Goal: Task Accomplishment & Management: Manage account settings

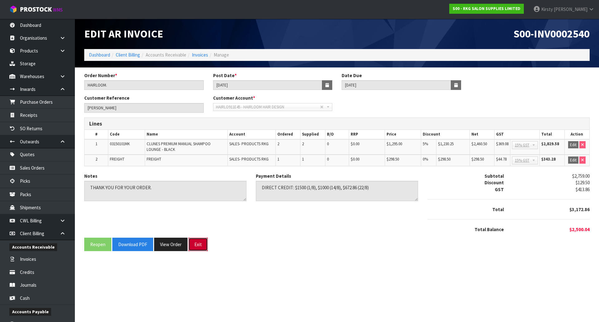
click at [198, 245] on button "Exit" at bounding box center [198, 244] width 19 height 13
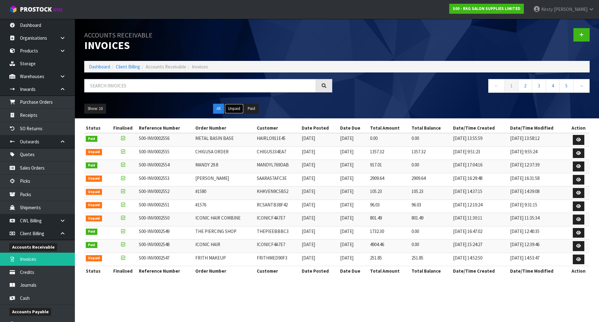
click at [233, 106] on button "Unpaid" at bounding box center [234, 109] width 19 height 10
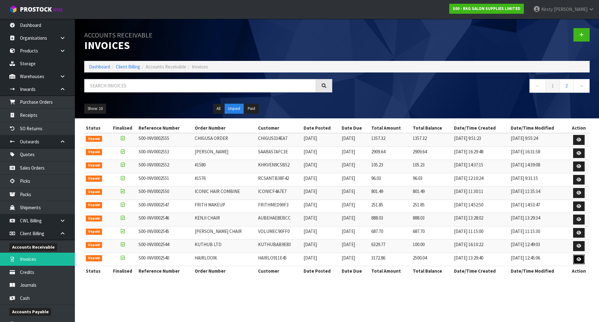
click at [581, 259] on link at bounding box center [579, 259] width 12 height 10
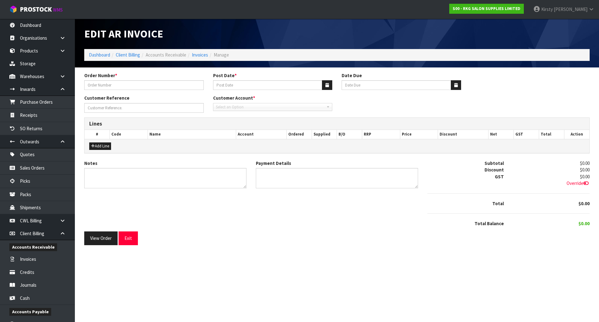
type input "HAIRLOOM."
type input "[DATE]"
type input "[PERSON_NAME]"
type textarea "THANK YOU FOR YOUR ORDER."
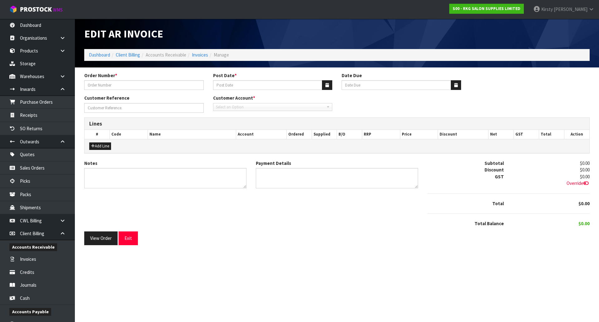
type textarea "DIRECT CREDIT: $1500 (1/8), $1000 (14/8), $672.86 (22/8)"
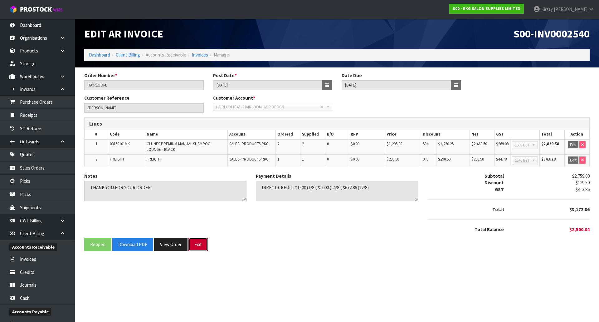
click at [195, 243] on button "Exit" at bounding box center [198, 244] width 19 height 13
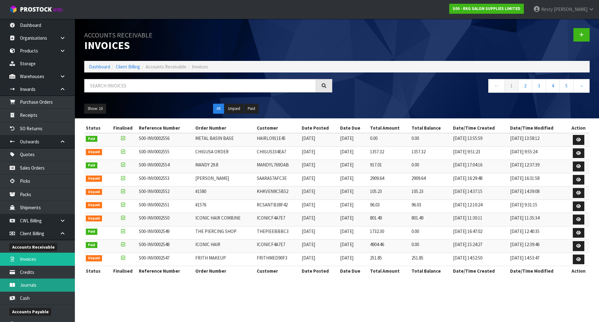
click at [31, 284] on link "Journals" at bounding box center [37, 284] width 75 height 13
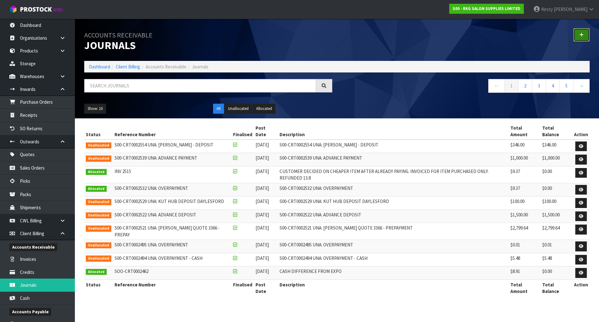
click at [581, 34] on icon at bounding box center [582, 34] width 4 height 5
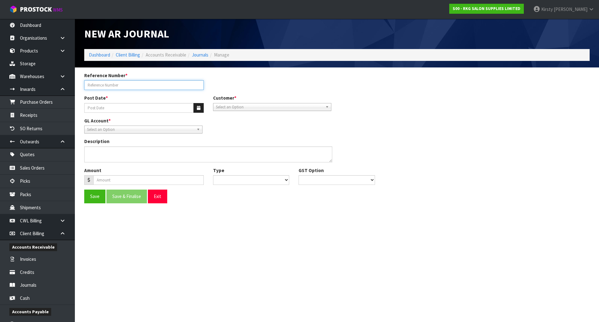
click at [142, 86] on input "Reference Number *" at bounding box center [144, 85] width 120 height 10
type input "HAIRLOOM"
click at [196, 108] on button "button" at bounding box center [199, 108] width 10 height 10
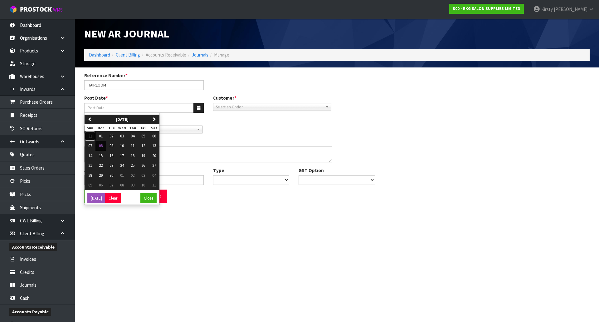
click at [91, 134] on span "31" at bounding box center [90, 135] width 4 height 5
type input "[DATE]"
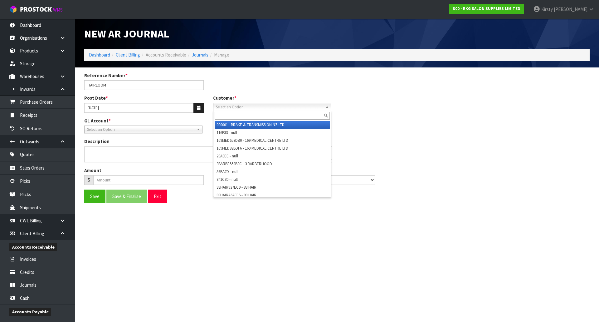
click at [226, 107] on span "Select an Option" at bounding box center [269, 106] width 107 height 7
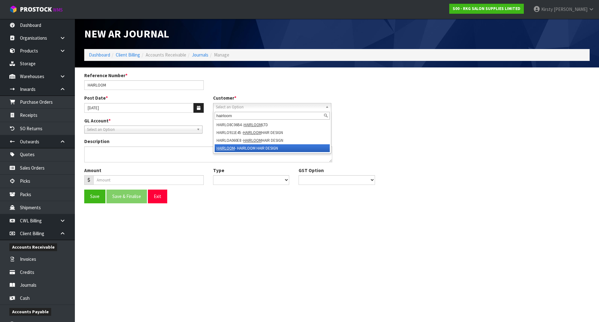
type input "hairloom"
click at [235, 147] on li "HAIRLOOM - HAIRLOOM HAIR DESIGN" at bounding box center [272, 148] width 115 height 8
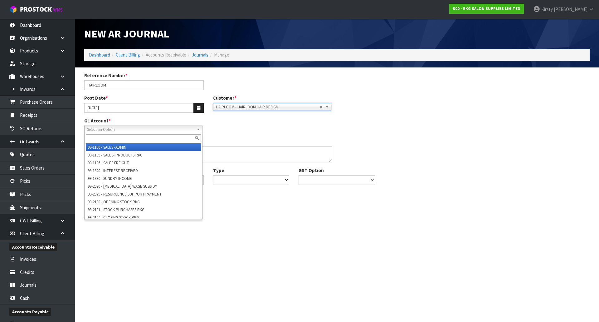
click at [101, 126] on span "Select an Option" at bounding box center [140, 129] width 107 height 7
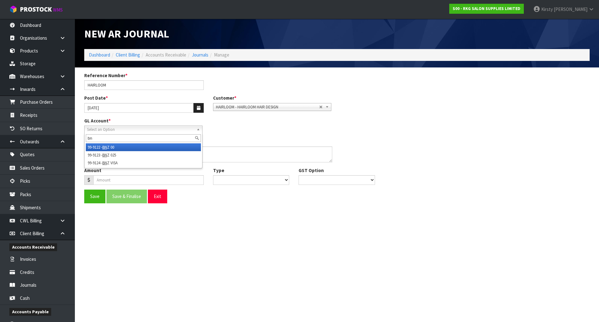
type input "bn"
click at [105, 148] on em "BN" at bounding box center [104, 147] width 5 height 5
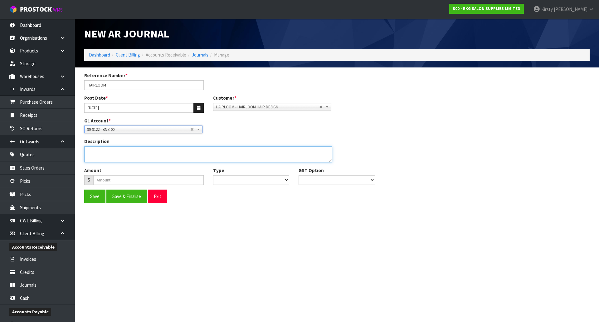
click at [103, 152] on textarea "Description" at bounding box center [208, 154] width 248 height 16
type textarea "REALLOCATE"
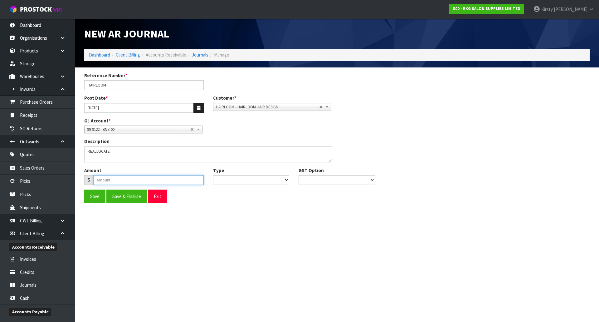
click at [104, 182] on input "number" at bounding box center [148, 180] width 110 height 10
type input "2500.00"
click at [252, 181] on select "Debit Credit" at bounding box center [251, 180] width 76 height 10
select select "Debit"
click at [213, 175] on select "Debit Credit" at bounding box center [251, 180] width 76 height 10
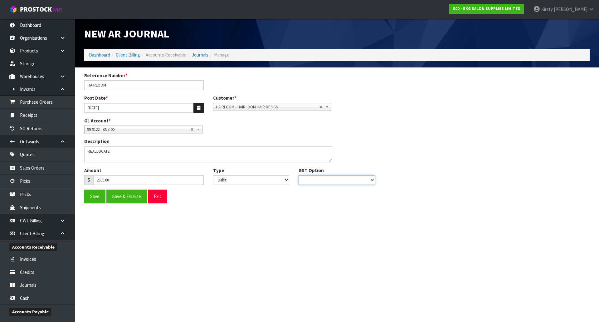
click at [314, 182] on select "No GST 15% GST" at bounding box center [337, 180] width 76 height 10
select select "number:0"
click at [299, 175] on select "No GST 15% GST" at bounding box center [337, 180] width 76 height 10
click at [118, 196] on button "Save & Finalise" at bounding box center [126, 195] width 41 height 13
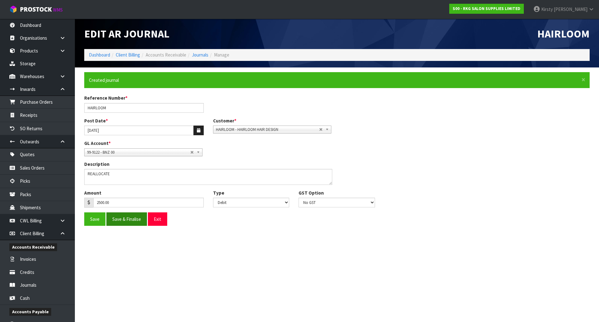
type input "2500"
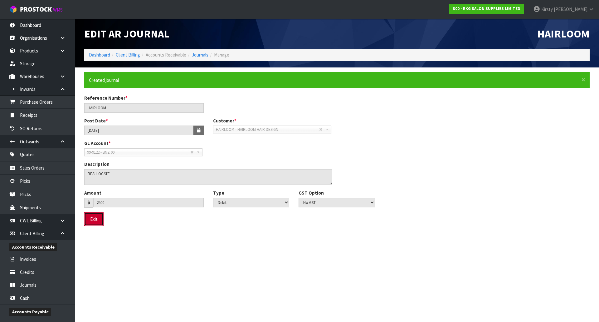
click at [101, 220] on button "Exit" at bounding box center [93, 218] width 19 height 13
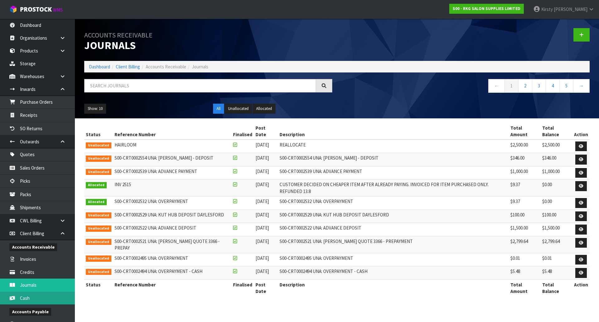
drag, startPoint x: 32, startPoint y: 298, endPoint x: 32, endPoint y: 295, distance: 3.2
click at [32, 297] on link "Cash" at bounding box center [37, 298] width 75 height 13
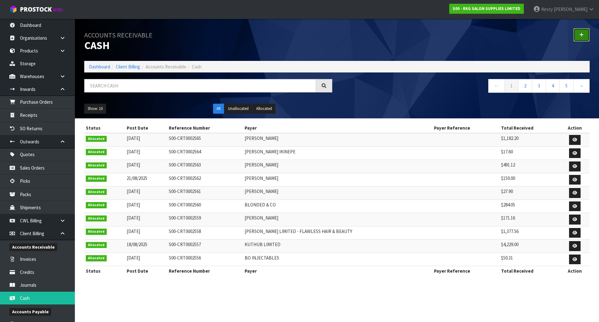
click at [582, 36] on icon at bounding box center [582, 34] width 4 height 5
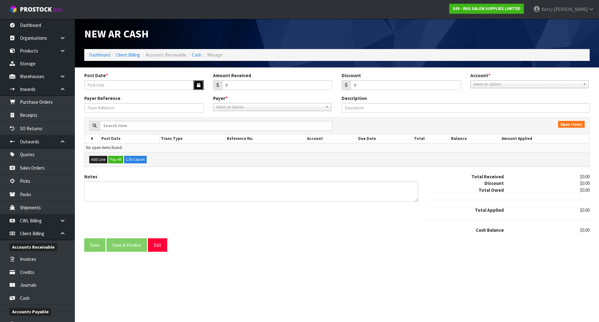
click at [196, 84] on button "button" at bounding box center [199, 85] width 10 height 10
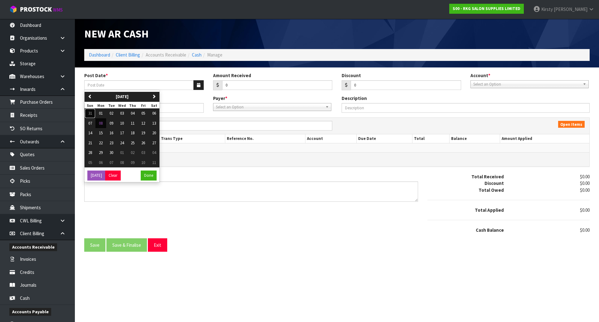
drag, startPoint x: 91, startPoint y: 112, endPoint x: 110, endPoint y: 109, distance: 18.7
click at [91, 113] on span "31" at bounding box center [90, 112] width 4 height 5
type input "[DATE]"
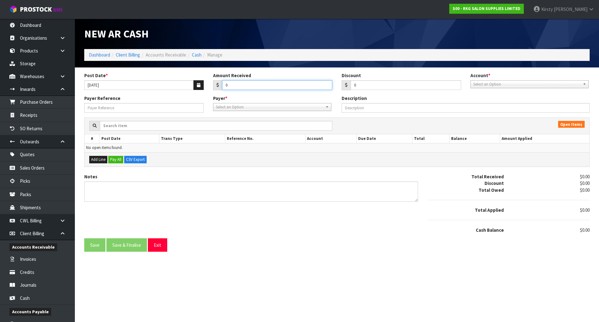
drag, startPoint x: 240, startPoint y: 85, endPoint x: 210, endPoint y: 88, distance: 30.2
click at [210, 88] on div "Amount Received 0" at bounding box center [272, 81] width 129 height 18
type input "2500.00"
drag, startPoint x: 366, startPoint y: 88, endPoint x: 338, endPoint y: 88, distance: 28.1
click at [338, 88] on div "Discount 0" at bounding box center [401, 81] width 129 height 18
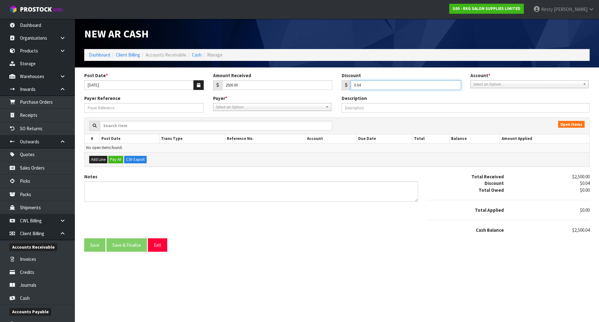
type input "0.04"
click at [490, 86] on span "Select an Option" at bounding box center [526, 84] width 107 height 7
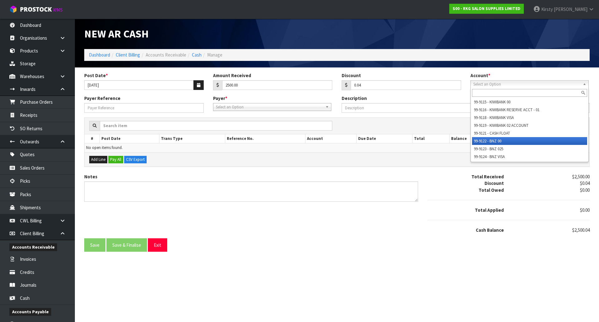
click at [491, 140] on li "99-9122 - BNZ 00" at bounding box center [529, 141] width 115 height 8
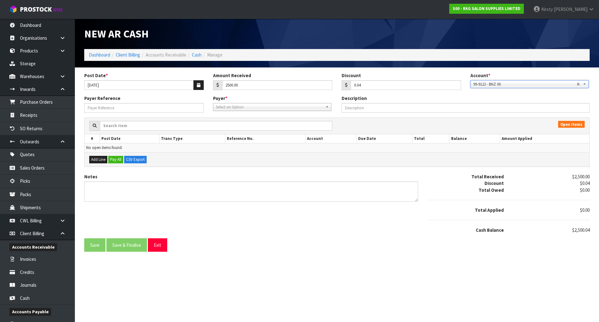
click at [247, 105] on span "Select an Option" at bounding box center [269, 106] width 107 height 7
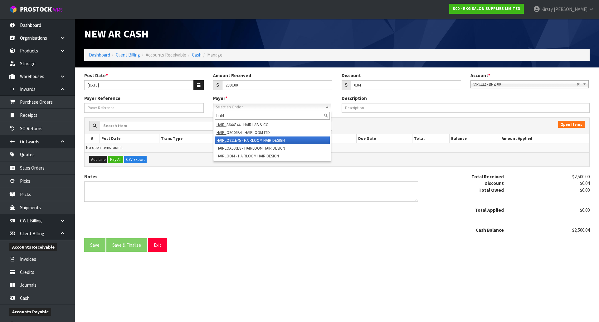
type input "hairl"
click at [245, 138] on li "HAIRL O911E45 - HAIRLOOM HAIR DESIGN" at bounding box center [272, 140] width 115 height 8
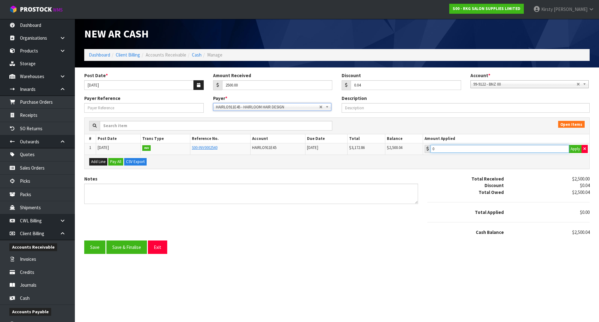
type input "2500.04"
click at [457, 150] on input "2500.04" at bounding box center [500, 149] width 139 height 8
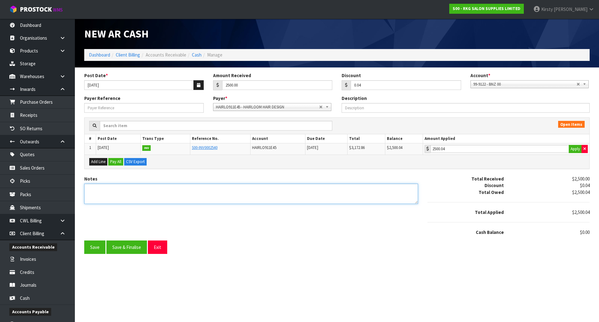
click at [96, 190] on textarea "Notes" at bounding box center [251, 194] width 334 height 20
type textarea "d"
type textarea "DC 14.08"
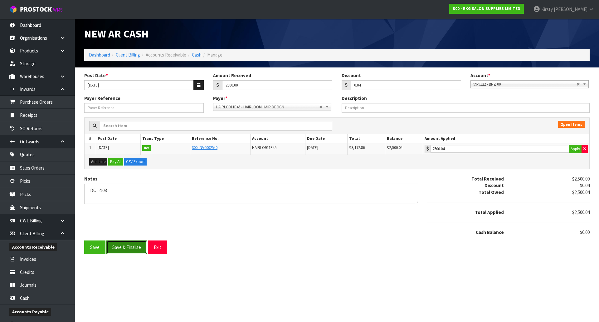
click at [120, 246] on button "Save & Finalise" at bounding box center [126, 246] width 41 height 13
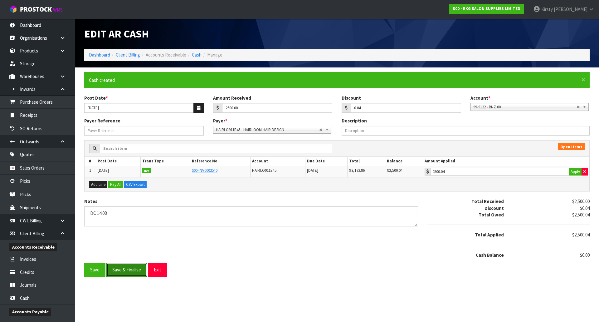
type input "2500"
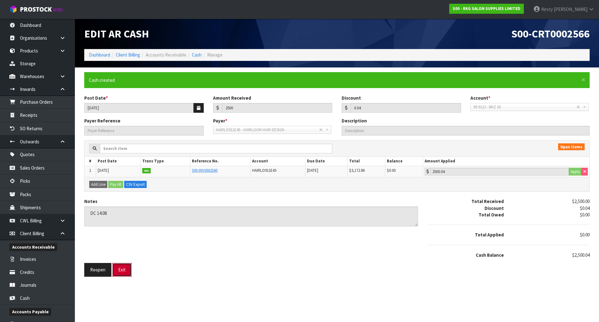
click at [121, 269] on button "Exit" at bounding box center [121, 269] width 19 height 13
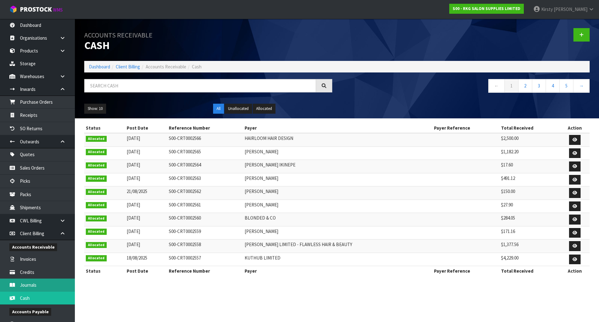
drag, startPoint x: 25, startPoint y: 283, endPoint x: 149, endPoint y: 173, distance: 165.6
click at [26, 283] on link "Journals" at bounding box center [37, 284] width 75 height 13
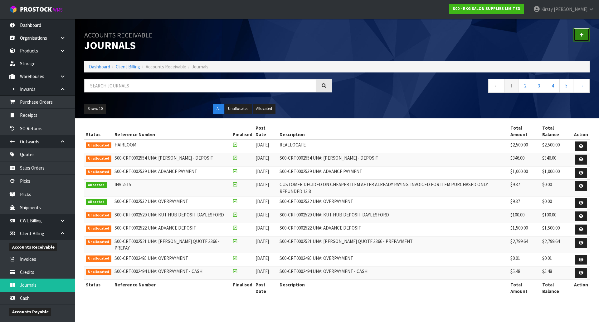
click at [580, 32] on icon at bounding box center [582, 34] width 4 height 5
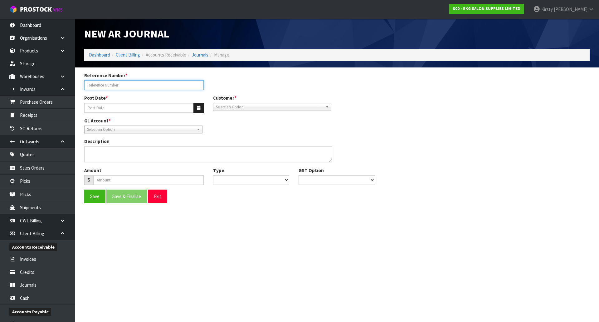
click at [103, 85] on input "Reference Number *" at bounding box center [144, 85] width 120 height 10
type input "H"
type input "[PERSON_NAME]"
click at [197, 107] on icon "button" at bounding box center [198, 108] width 3 height 4
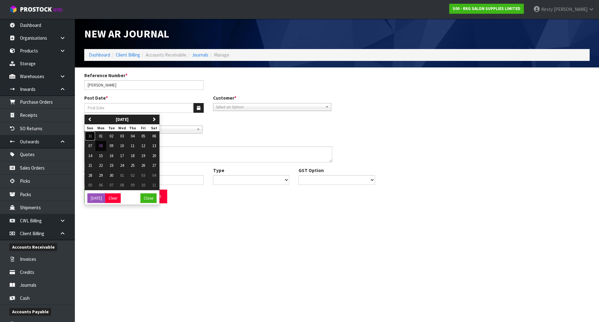
click at [90, 134] on span "31" at bounding box center [90, 135] width 4 height 5
type input "[DATE]"
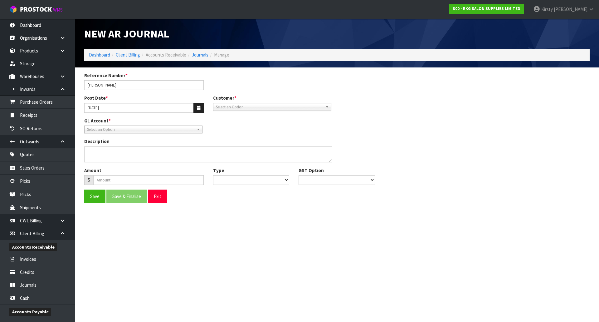
click at [235, 108] on span "Select an Option" at bounding box center [269, 106] width 107 height 7
type input "RKGC"
click at [237, 128] on li "RKGC ASH - RKGCASH CASH SALE ACCOUNT" at bounding box center [272, 125] width 115 height 8
click at [111, 129] on span "Select an Option" at bounding box center [140, 129] width 107 height 7
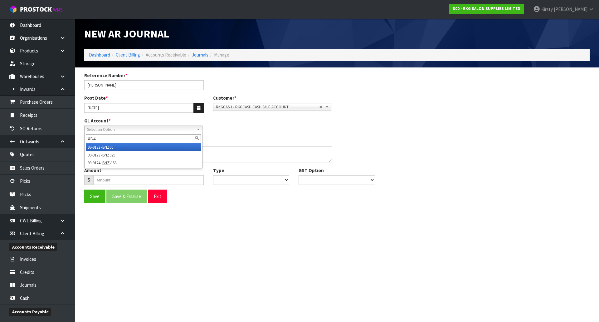
type input "BNZ"
click at [114, 145] on li "99-9122 - BNZ 00" at bounding box center [143, 147] width 115 height 8
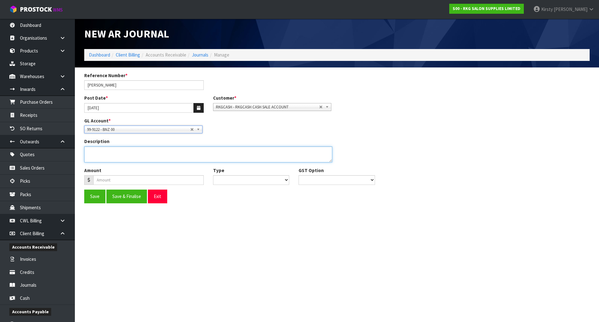
click at [105, 151] on textarea "Description" at bounding box center [208, 154] width 248 height 16
type textarea "REALLOCATE TO CORRECT ACCOUNT"
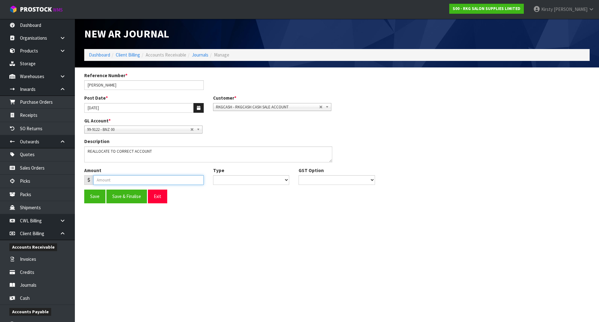
click at [98, 182] on input "number" at bounding box center [148, 180] width 110 height 10
type input "2799.64"
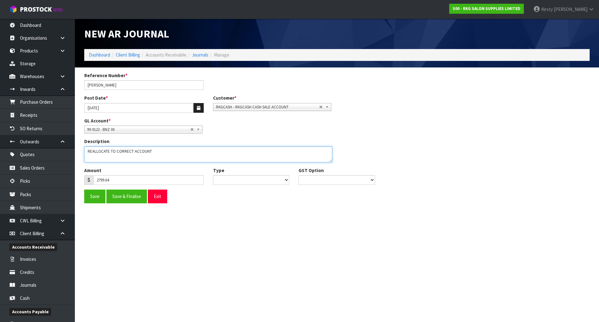
drag, startPoint x: 153, startPoint y: 150, endPoint x: 82, endPoint y: 150, distance: 70.9
click at [82, 150] on div "Description" at bounding box center [209, 150] width 258 height 24
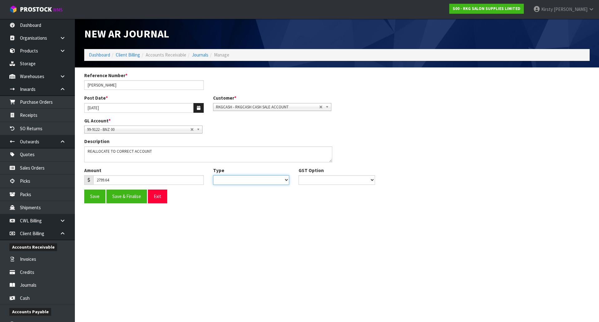
click at [230, 182] on select "Debit Credit" at bounding box center [251, 180] width 76 height 10
select select "Debit"
click at [213, 175] on select "Debit Credit" at bounding box center [251, 180] width 76 height 10
click at [302, 180] on select "No GST 15% GST" at bounding box center [337, 180] width 76 height 10
select select "number:0"
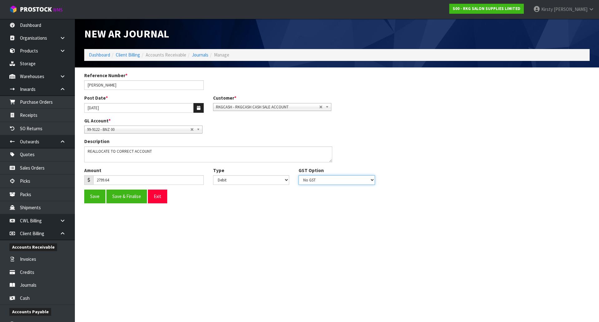
click at [299, 175] on select "No GST 15% GST" at bounding box center [337, 180] width 76 height 10
click at [125, 194] on button "Save & Finalise" at bounding box center [126, 195] width 41 height 13
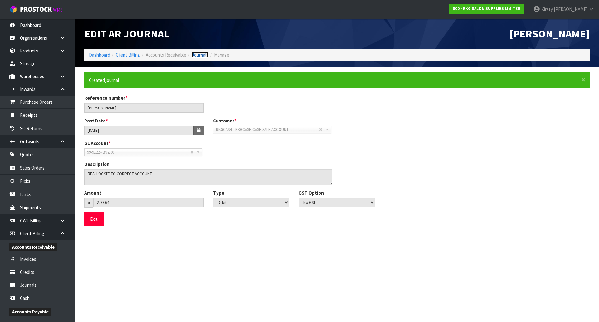
click at [198, 56] on link "Journals" at bounding box center [200, 55] width 17 height 6
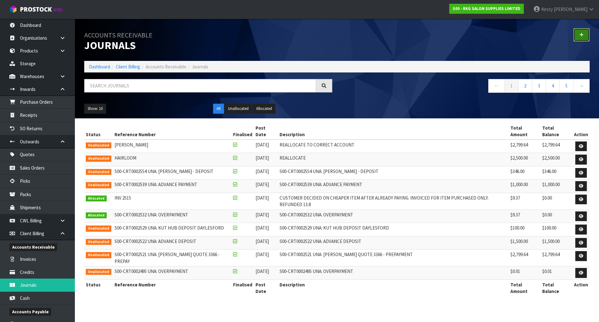
click at [579, 36] on link at bounding box center [582, 34] width 16 height 13
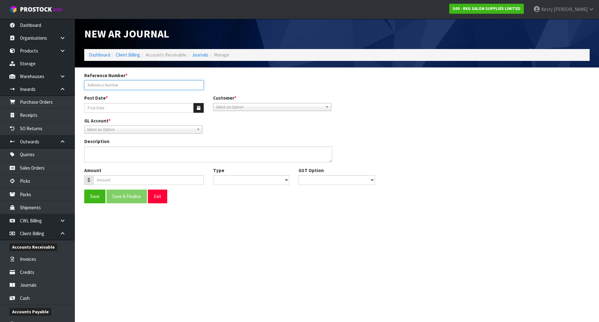
click at [109, 86] on input "Reference Number *" at bounding box center [144, 85] width 120 height 10
type input "KUT HUB DEPOSIT"
click at [201, 109] on button "button" at bounding box center [199, 108] width 10 height 10
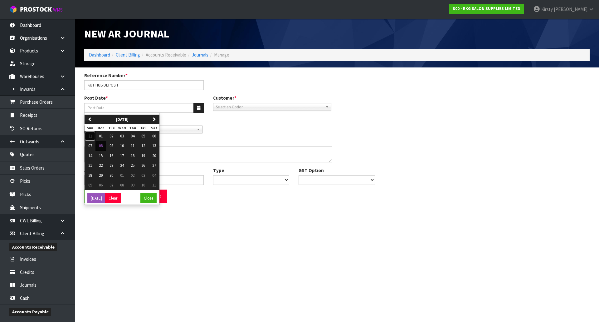
click at [91, 134] on span "31" at bounding box center [90, 135] width 4 height 5
type input "[DATE]"
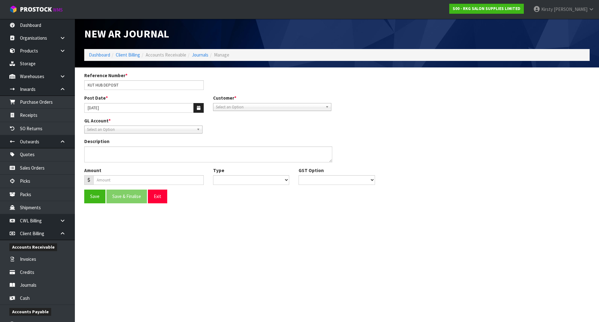
click at [226, 107] on span "Select an Option" at bounding box center [269, 106] width 107 height 7
type input "RKGCAS"
click at [244, 124] on li "RKGCAS H - RKGCASH CASH SALE ACCOUNT" at bounding box center [272, 125] width 115 height 8
click at [118, 130] on span "Select an Option" at bounding box center [140, 129] width 107 height 7
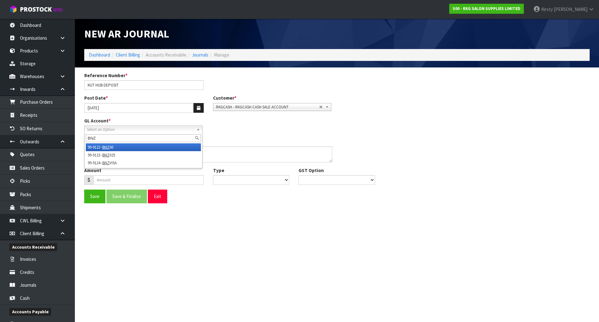
type input "BNZ"
click at [116, 149] on li "99-9122 - BNZ 00" at bounding box center [143, 147] width 115 height 8
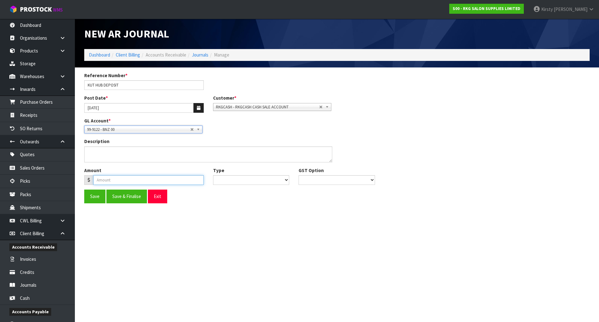
click at [112, 178] on input "number" at bounding box center [148, 180] width 110 height 10
type input "100.00"
click at [225, 180] on select "Debit Credit" at bounding box center [251, 180] width 76 height 10
select select "Debit"
click at [213, 175] on select "Debit Credit" at bounding box center [251, 180] width 76 height 10
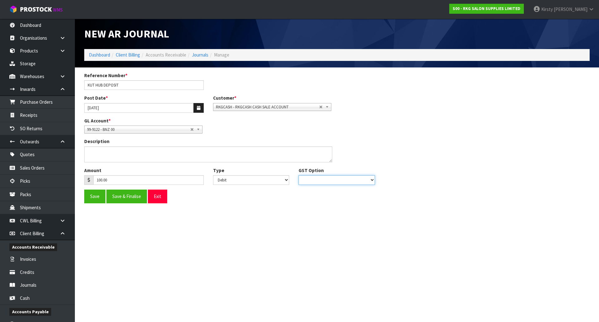
click at [307, 179] on select "No GST 15% GST" at bounding box center [337, 180] width 76 height 10
select select "number:0"
click at [299, 175] on select "No GST 15% GST" at bounding box center [337, 180] width 76 height 10
click at [130, 197] on button "Save & Finalise" at bounding box center [126, 195] width 41 height 13
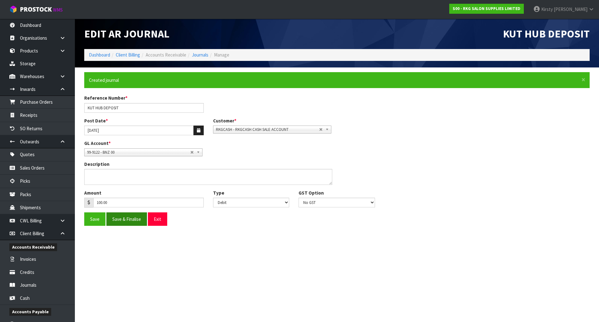
type input "100"
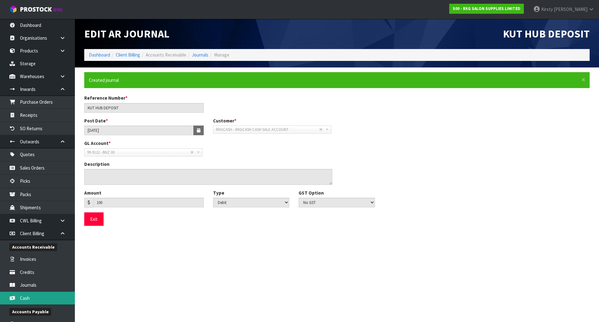
click at [25, 299] on link "Cash" at bounding box center [37, 298] width 75 height 13
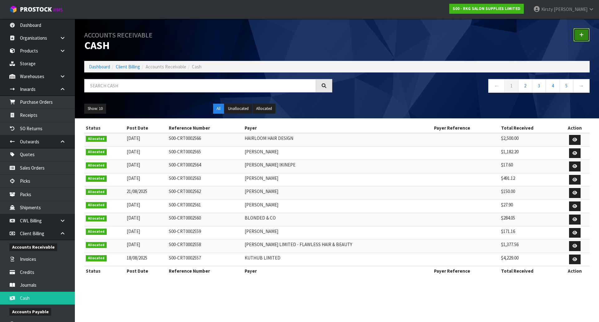
click at [581, 34] on icon at bounding box center [582, 34] width 4 height 5
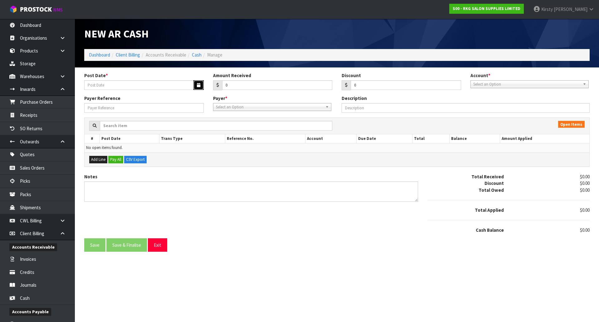
click at [200, 85] on icon "button" at bounding box center [198, 85] width 3 height 4
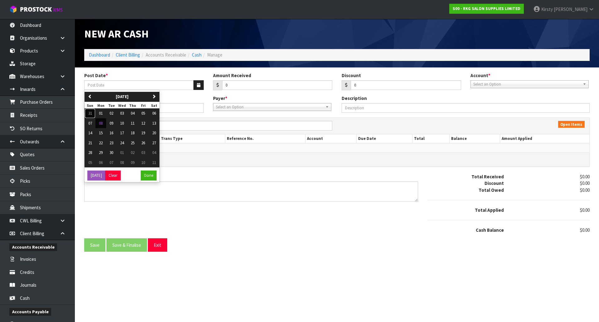
click at [93, 113] on button "31" at bounding box center [90, 113] width 11 height 10
type input "[DATE]"
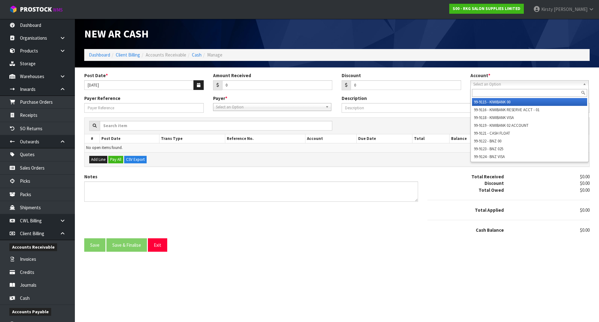
click at [478, 82] on span "Select an Option" at bounding box center [526, 84] width 107 height 7
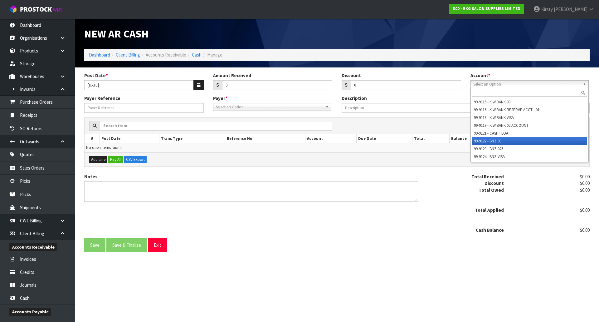
click at [485, 139] on li "99-9122 - BNZ 00" at bounding box center [529, 141] width 115 height 8
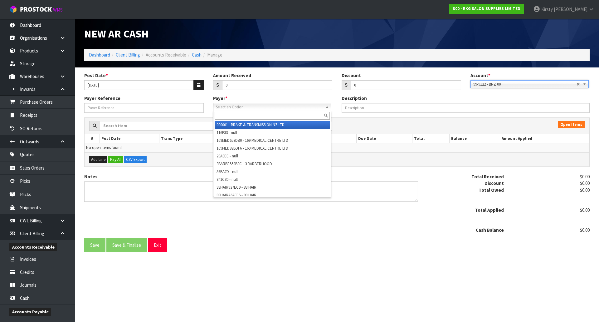
click at [240, 105] on span "Select an Option" at bounding box center [269, 106] width 107 height 7
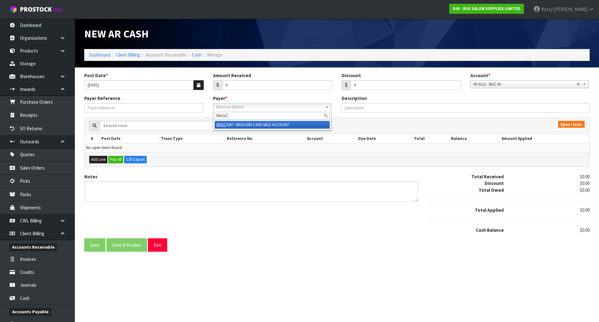
type input "RKGC"
click at [251, 123] on li "RKGC ASH - RKGCASH CASH SALE ACCOUNT" at bounding box center [272, 125] width 115 height 8
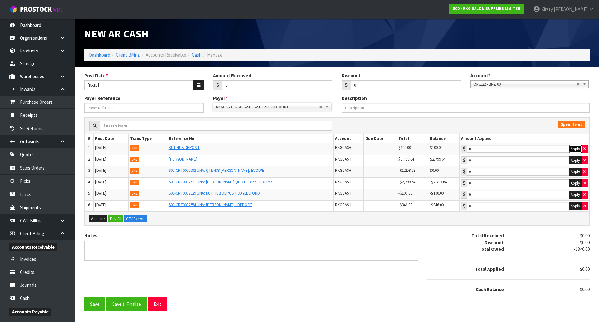
click at [575, 150] on button "Apply" at bounding box center [575, 149] width 13 height 8
type input "100"
click at [574, 159] on button "Apply" at bounding box center [575, 160] width 13 height 8
type input "2799.64"
click at [574, 183] on button "Apply" at bounding box center [575, 183] width 13 height 8
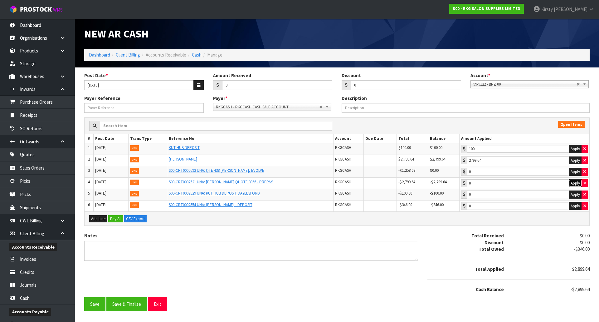
type input "-2799.64"
click at [573, 196] on button "Apply" at bounding box center [575, 194] width 13 height 8
type input "-100"
click at [101, 246] on textarea "Notes" at bounding box center [251, 251] width 334 height 20
type textarea "REALLOCATED"
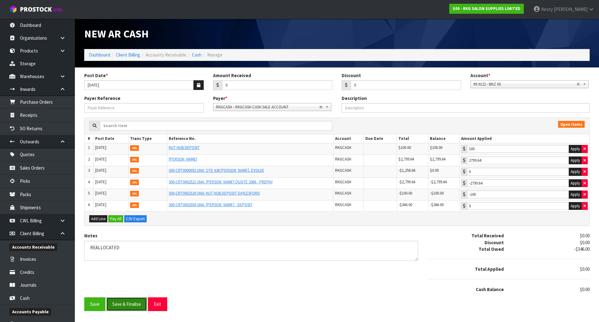
click at [124, 303] on button "Save & Finalise" at bounding box center [126, 303] width 41 height 13
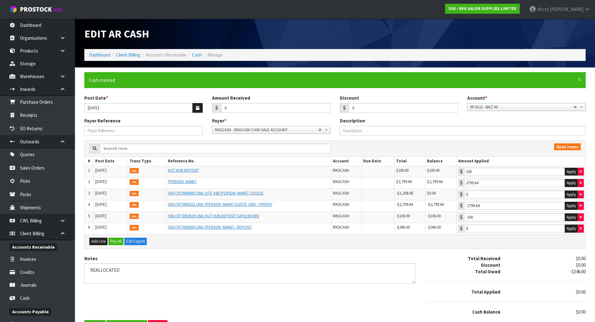
type input "-2799.64"
type input "-100"
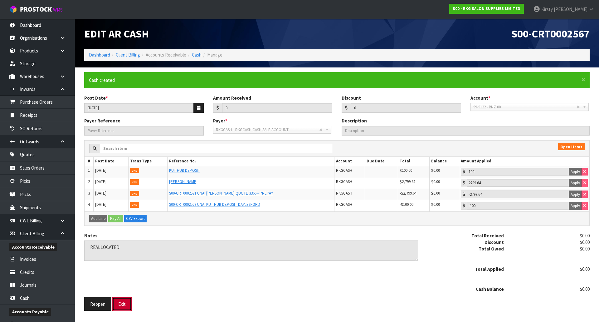
click at [120, 300] on button "Exit" at bounding box center [121, 303] width 19 height 13
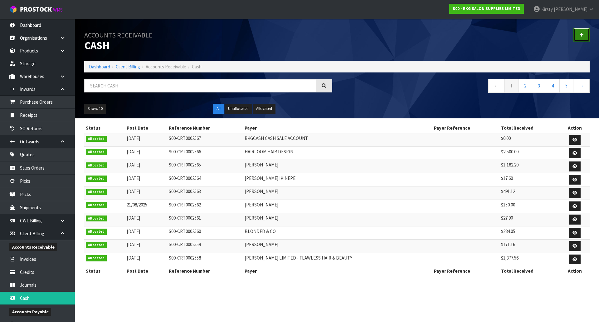
click at [580, 35] on icon at bounding box center [582, 34] width 4 height 5
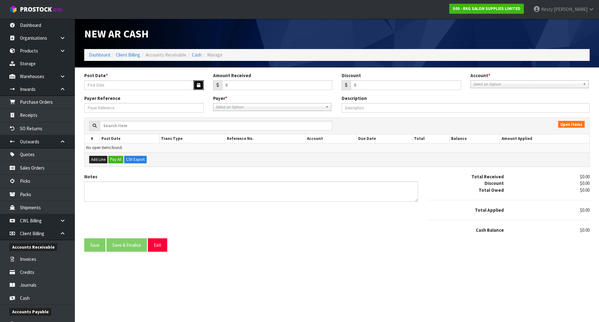
click at [198, 83] on button "button" at bounding box center [199, 85] width 10 height 10
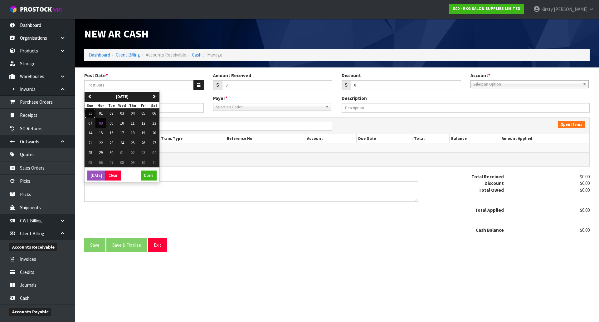
click at [90, 114] on span "31" at bounding box center [90, 112] width 4 height 5
type input "[DATE]"
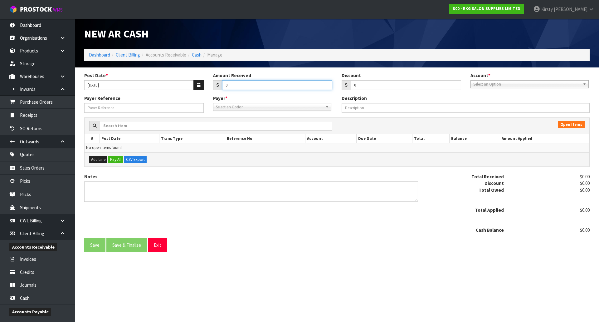
drag, startPoint x: 235, startPoint y: 85, endPoint x: 211, endPoint y: 86, distance: 24.1
click at [211, 86] on div "Amount Received 0" at bounding box center [272, 81] width 129 height 18
type input "2799.64"
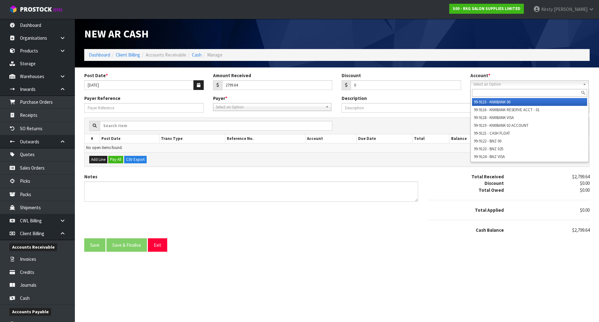
click at [481, 81] on span "Select an Option" at bounding box center [526, 84] width 107 height 7
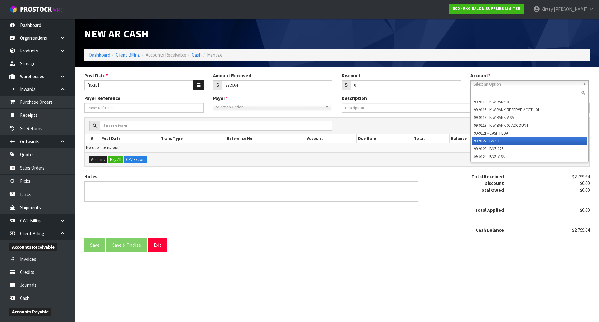
click at [490, 138] on li "99-9122 - BNZ 00" at bounding box center [529, 141] width 115 height 8
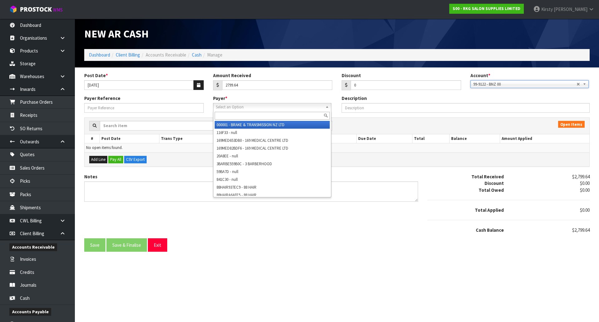
click at [251, 106] on span "Select an Option" at bounding box center [269, 106] width 107 height 7
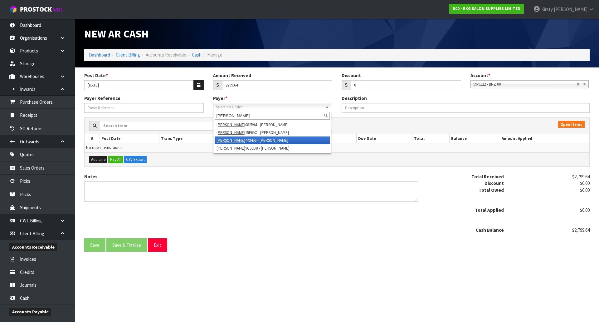
type input "[PERSON_NAME]"
click at [252, 140] on li "[PERSON_NAME] 443456 - [PERSON_NAME]" at bounding box center [272, 140] width 115 height 8
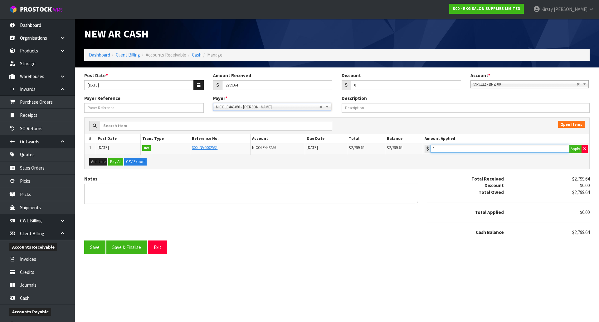
type input "2799.64"
click at [472, 145] on input "2799.64" at bounding box center [500, 149] width 139 height 8
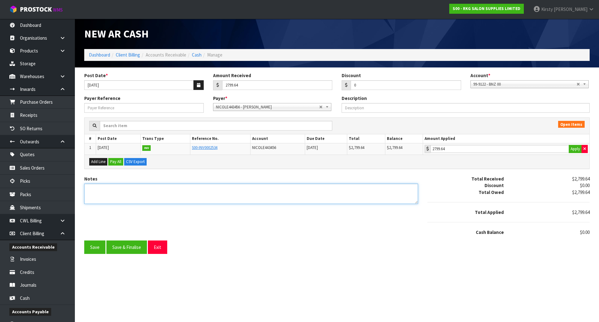
click at [93, 188] on textarea "Notes" at bounding box center [251, 194] width 334 height 20
type textarea "DC 18.7"
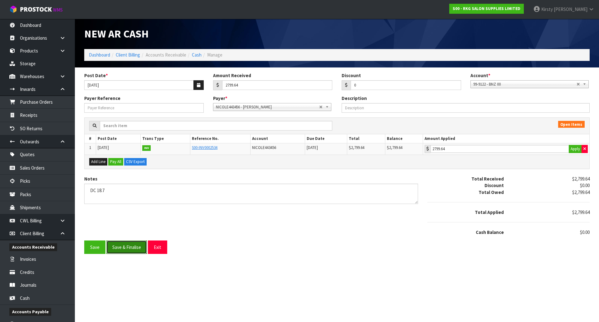
click at [127, 248] on button "Save & Finalise" at bounding box center [126, 246] width 41 height 13
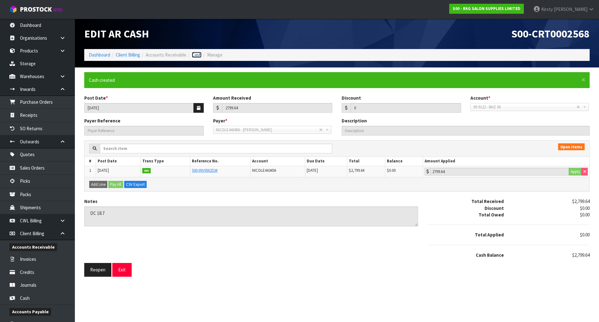
click at [199, 54] on link "Cash" at bounding box center [197, 55] width 10 height 6
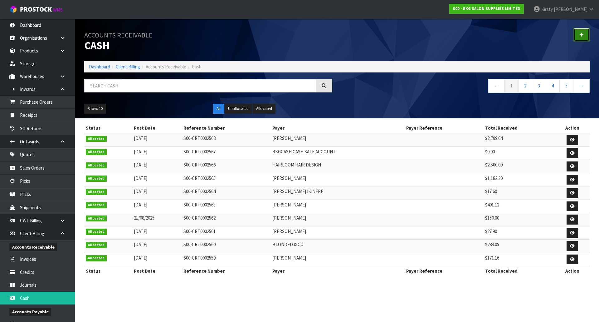
click at [580, 35] on icon at bounding box center [582, 34] width 4 height 5
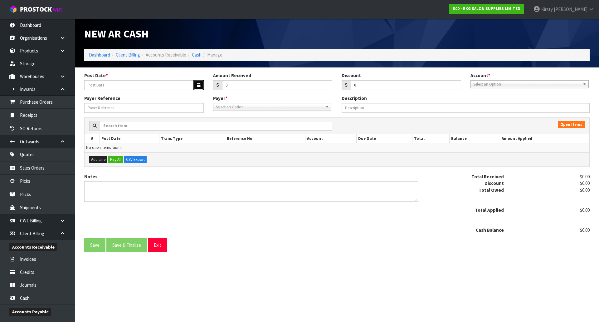
click at [200, 85] on icon "button" at bounding box center [198, 85] width 3 height 4
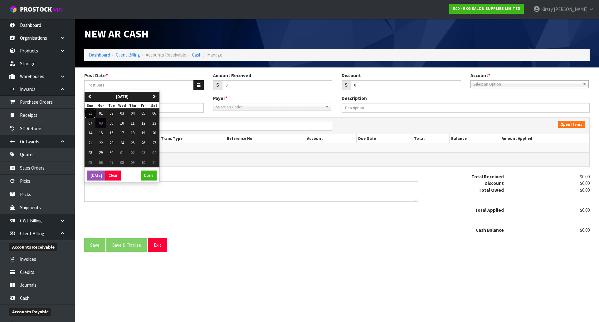
click at [89, 114] on span "31" at bounding box center [90, 112] width 4 height 5
type input "[DATE]"
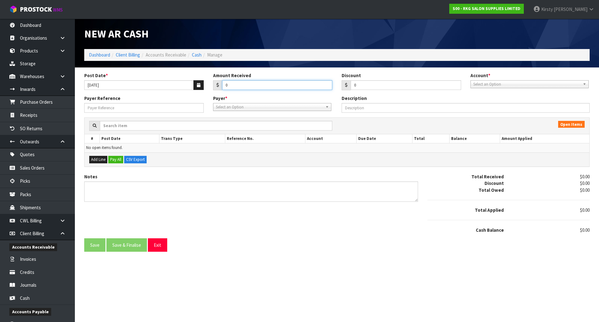
drag, startPoint x: 236, startPoint y: 86, endPoint x: 208, endPoint y: 86, distance: 28.1
click at [208, 86] on div "Post Date * [DATE] Amount Received 0 Discount 0 Account * 99-9115 - KIWIBANK 00…" at bounding box center [337, 83] width 515 height 23
type input "100.00"
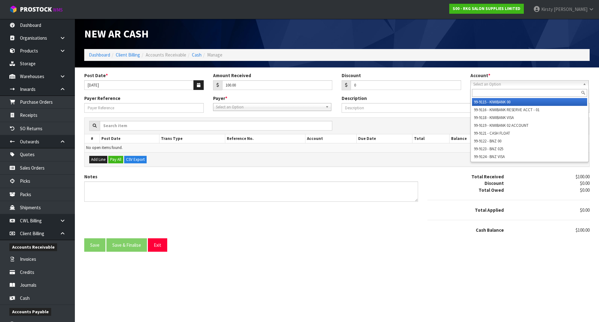
click at [506, 87] on span "Select an Option" at bounding box center [526, 84] width 107 height 7
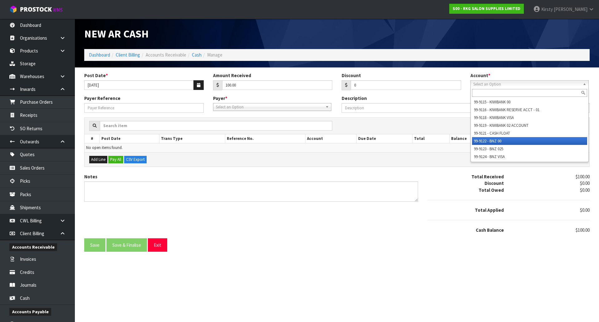
click at [501, 139] on li "99-9122 - BNZ 00" at bounding box center [529, 141] width 115 height 8
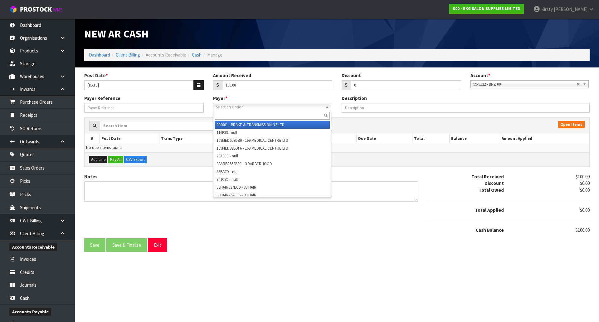
click at [219, 109] on span "Select an Option" at bounding box center [269, 106] width 107 height 7
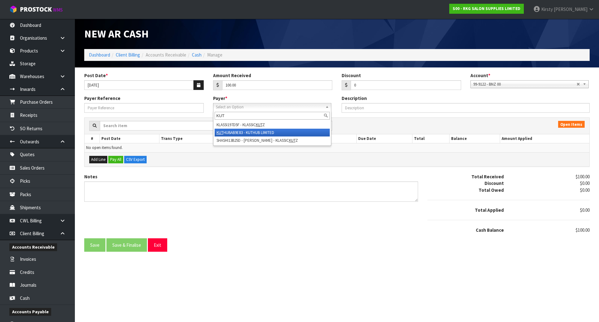
type input "KUT"
click at [236, 132] on li "KUT HUBAB9E83 - KUTHUB LIMITED" at bounding box center [272, 133] width 115 height 8
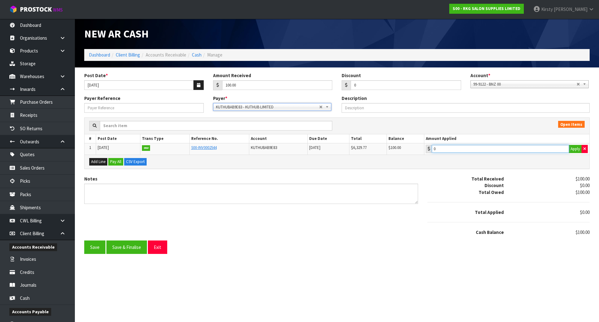
type input "100"
click at [446, 151] on input "100" at bounding box center [500, 149] width 137 height 8
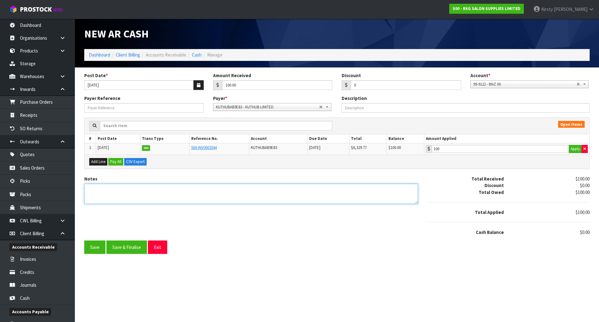
click at [95, 187] on textarea "Notes" at bounding box center [251, 194] width 334 height 20
type textarea "DC 6.8"
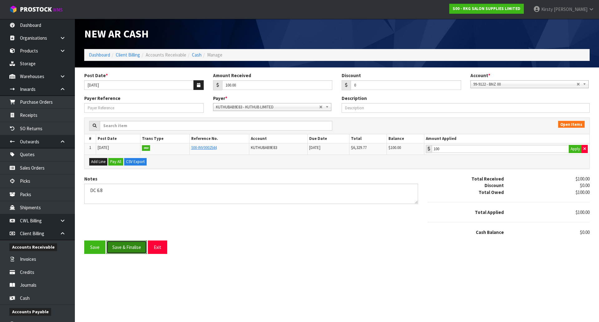
click at [130, 249] on button "Save & Finalise" at bounding box center [126, 246] width 41 height 13
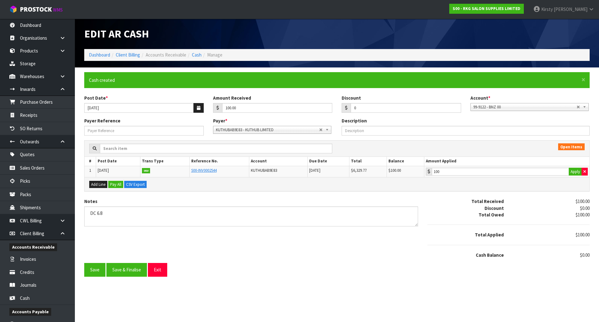
type input "100"
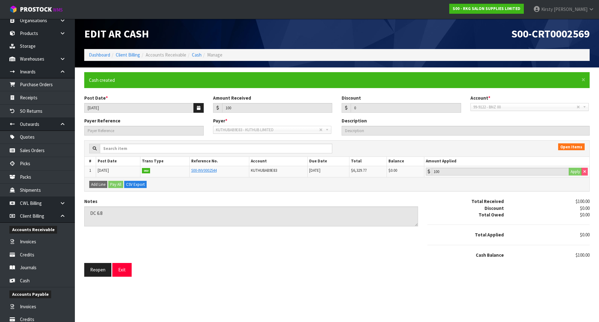
scroll to position [31, 0]
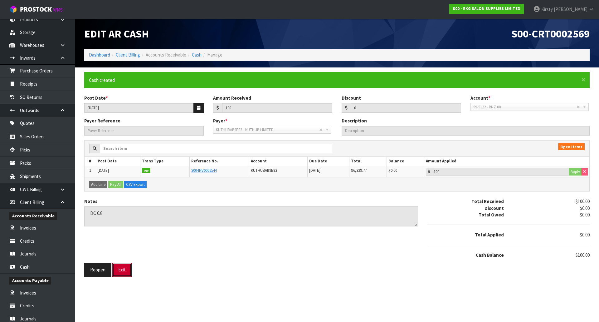
drag, startPoint x: 120, startPoint y: 268, endPoint x: 96, endPoint y: 234, distance: 41.7
click at [120, 267] on button "Exit" at bounding box center [121, 269] width 19 height 13
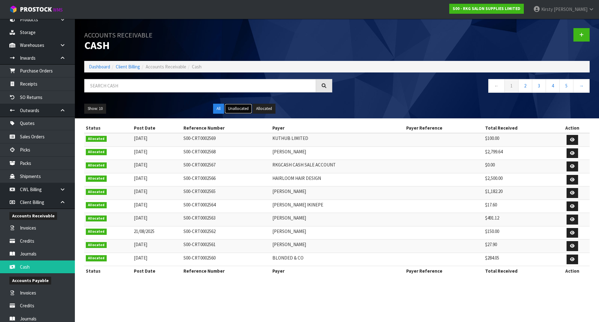
click at [236, 110] on button "Unallocated" at bounding box center [238, 109] width 27 height 10
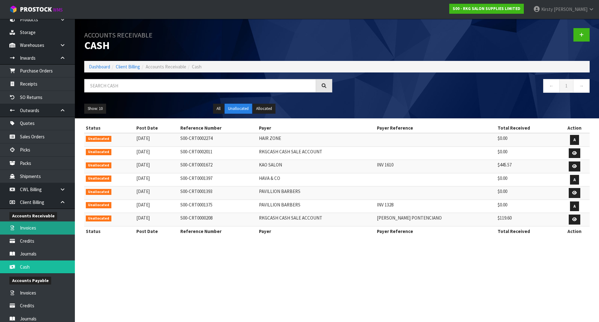
click at [33, 228] on link "Invoices" at bounding box center [37, 227] width 75 height 13
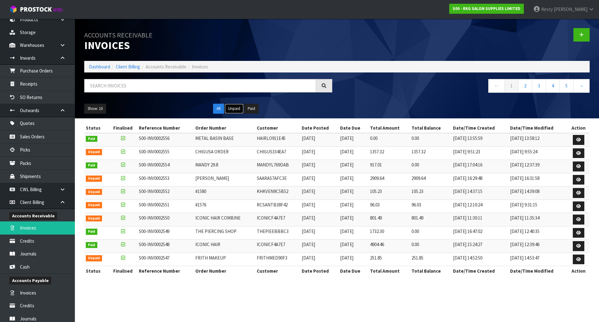
click at [231, 108] on button "Unpaid" at bounding box center [234, 109] width 19 height 10
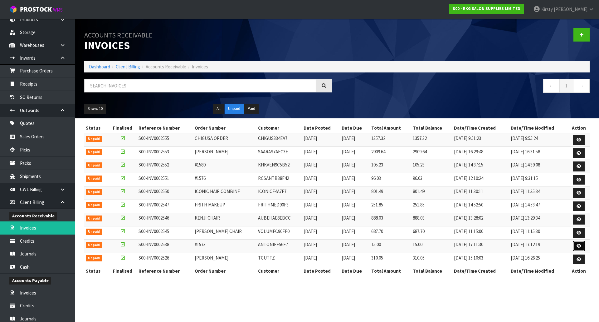
click at [582, 243] on link at bounding box center [579, 246] width 12 height 10
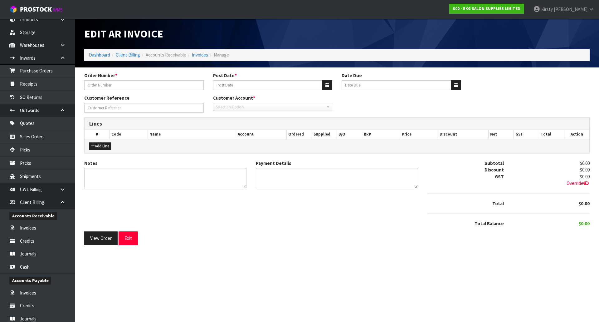
type input "#1573"
type input "[DATE]"
type input "[PERSON_NAME]"
type textarea "THANK YOU FOR YOUR ORDER."
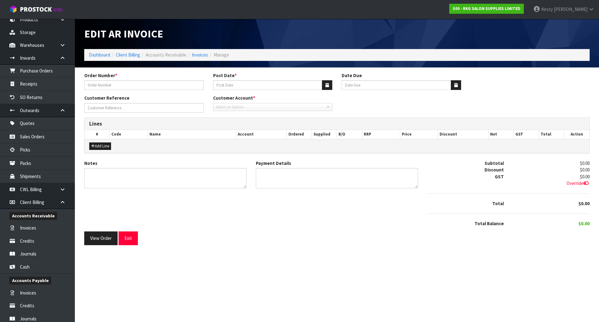
type textarea "PAYPAL [DATE]"
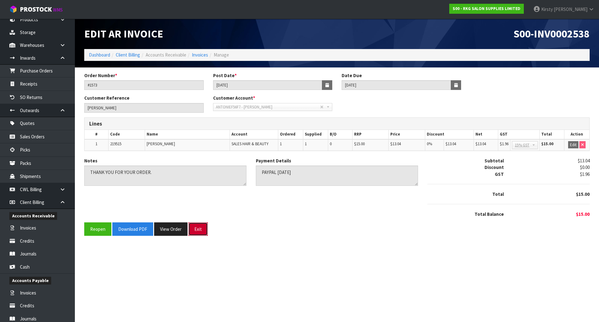
click at [200, 229] on button "Exit" at bounding box center [198, 228] width 19 height 13
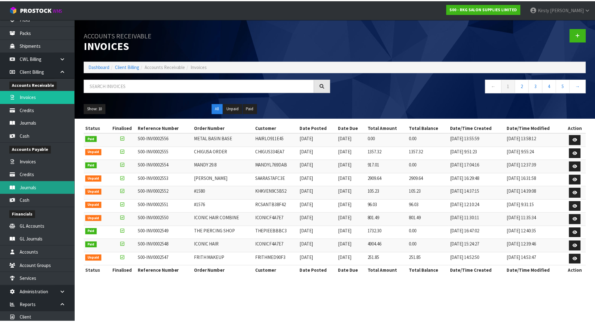
scroll to position [191, 0]
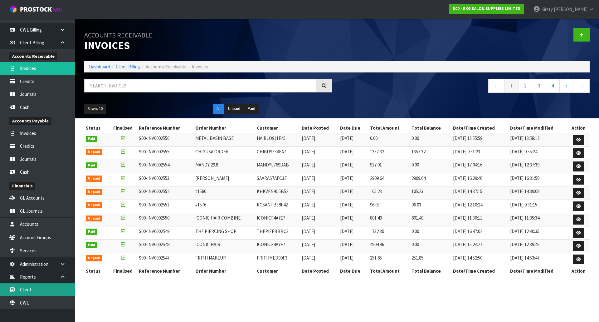
click at [37, 292] on link "Client" at bounding box center [37, 289] width 75 height 13
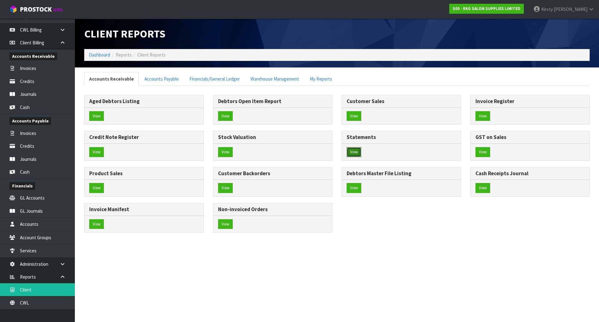
click at [354, 150] on button "View" at bounding box center [354, 152] width 15 height 10
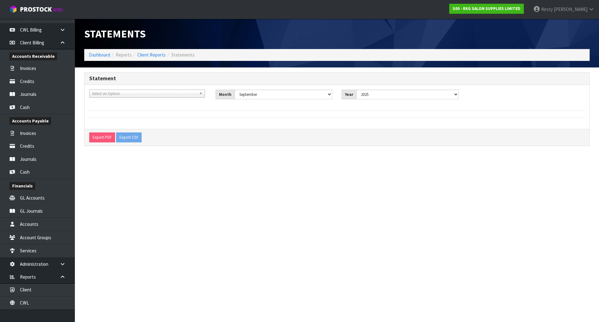
click at [101, 94] on span "Select an Option" at bounding box center [144, 93] width 105 height 7
type input "RKGC"
click at [106, 112] on li "RKGC ASH - RKGCASH CASH SALE ACCOUNT" at bounding box center [147, 111] width 113 height 8
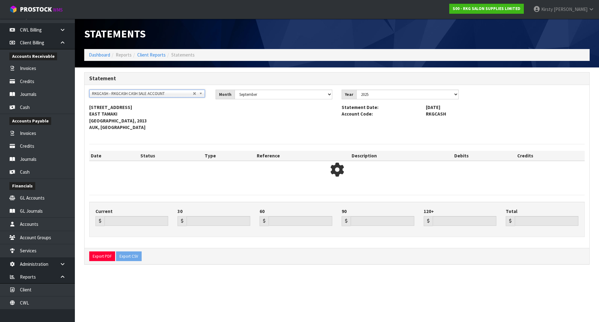
type input "0.00"
type input "-346.00"
type input "0.00"
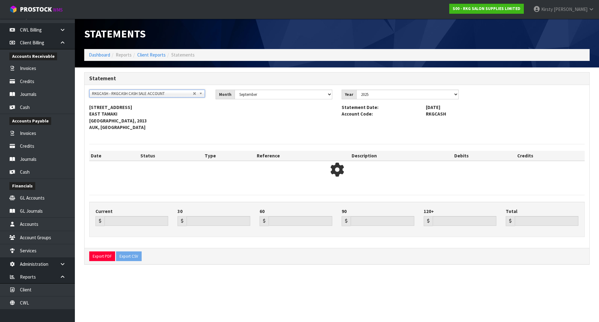
type input "-346.00"
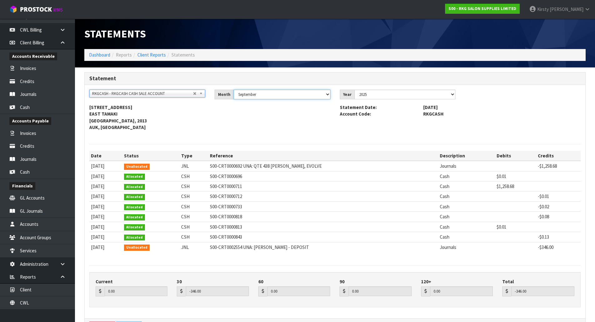
click at [328, 93] on select "January February March April May June July August September October November De…" at bounding box center [281, 95] width 97 height 10
select select "object:122685"
click at [233, 90] on select "January February March April May June July August September October November De…" at bounding box center [281, 95] width 97 height 10
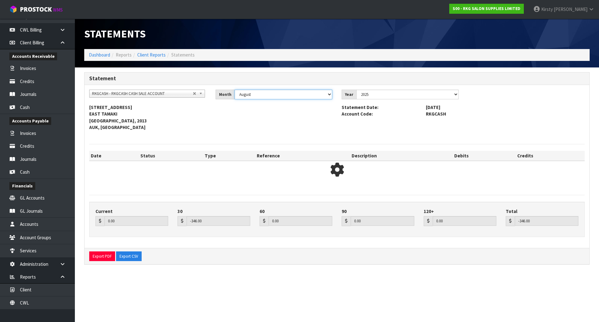
type input "-346.00"
type input "0.00"
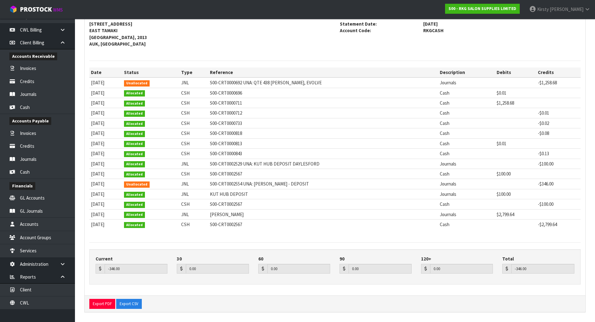
scroll to position [85, 0]
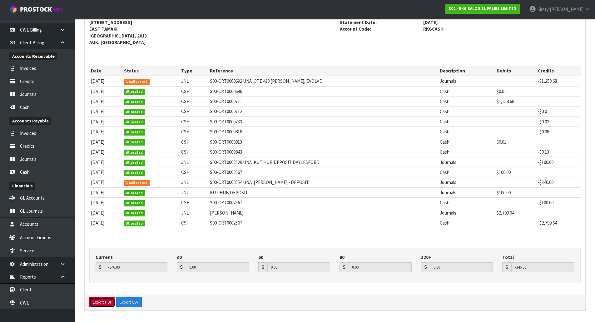
click at [104, 302] on button "Export PDF" at bounding box center [102, 302] width 26 height 10
click at [24, 290] on link "Client" at bounding box center [37, 289] width 75 height 13
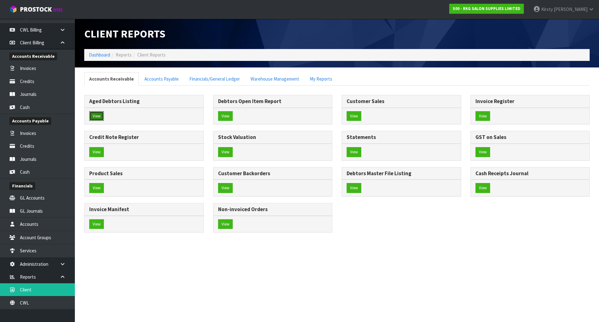
click at [100, 114] on button "View" at bounding box center [96, 116] width 15 height 10
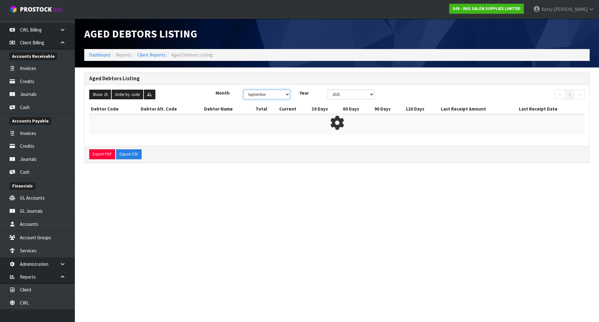
click at [267, 93] on select "January February March April May June July August September October November De…" at bounding box center [266, 95] width 47 height 10
select select "object:125229"
click at [243, 90] on select "January February March April May June July August September October November De…" at bounding box center [266, 95] width 47 height 10
click at [100, 155] on button "Export PDF" at bounding box center [102, 154] width 26 height 10
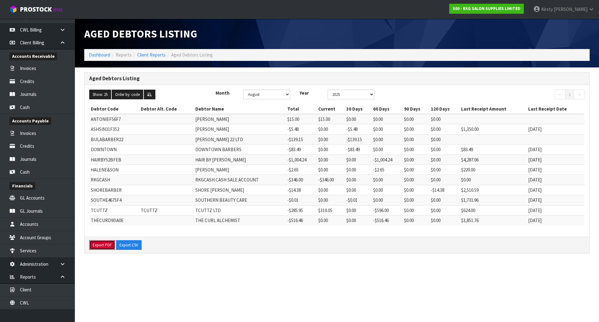
click at [105, 245] on button "Export PDF" at bounding box center [102, 245] width 26 height 10
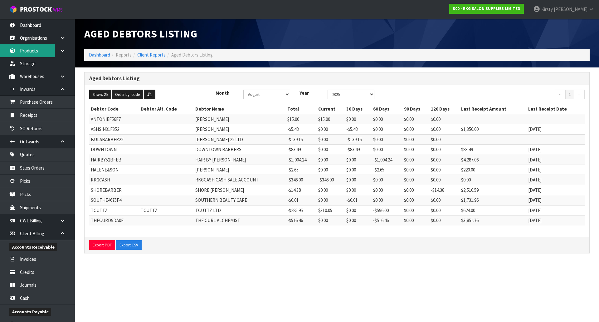
click at [34, 52] on link "Products" at bounding box center [37, 50] width 75 height 13
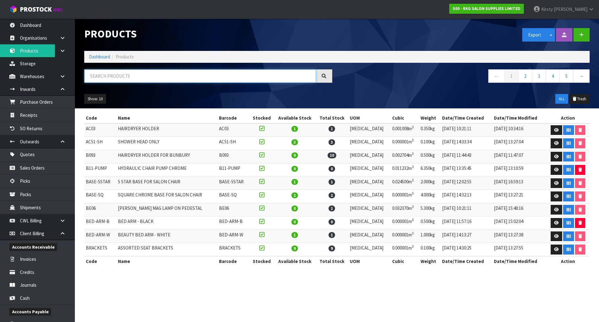
click at [97, 72] on input "text" at bounding box center [200, 75] width 232 height 13
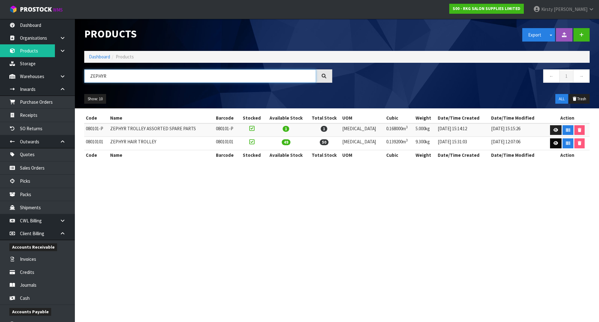
type input "ZEPHYR"
click at [554, 142] on icon at bounding box center [556, 143] width 5 height 4
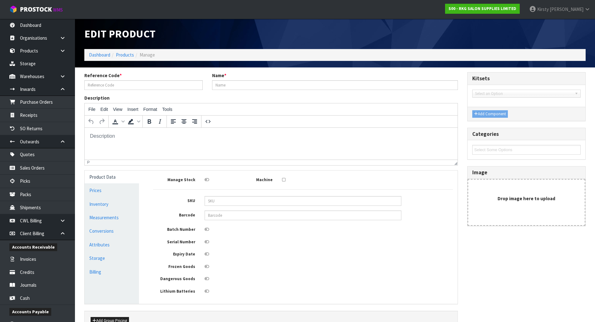
type input "08010101"
type input "ZEPHYR HAIR TROLLEY"
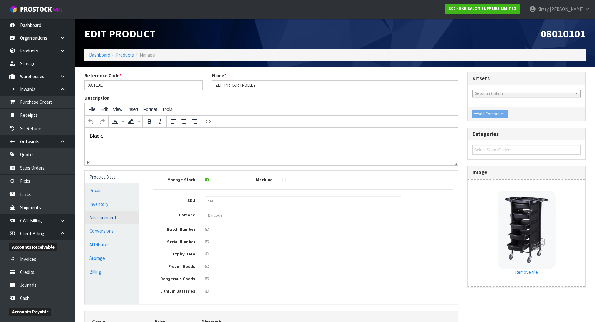
click at [104, 217] on link "Measurements" at bounding box center [112, 217] width 54 height 13
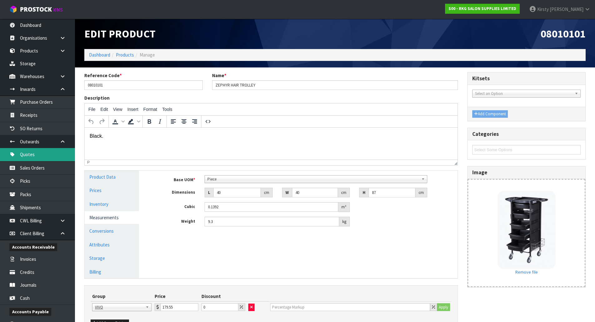
click at [28, 155] on link "Quotes" at bounding box center [37, 154] width 75 height 13
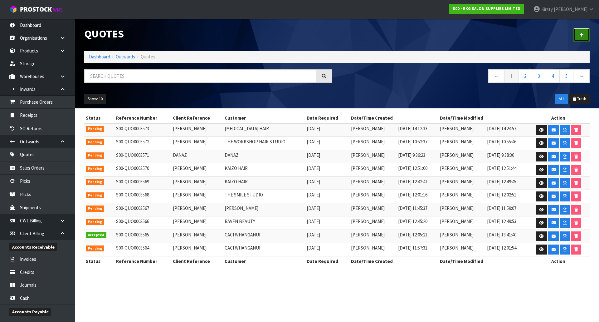
click at [582, 33] on icon at bounding box center [582, 34] width 4 height 5
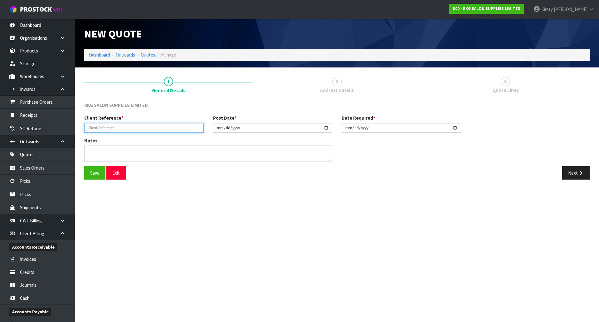
click at [108, 127] on input "text" at bounding box center [144, 128] width 120 height 10
type input "DUN08092025"
click at [97, 175] on button "Save" at bounding box center [94, 172] width 21 height 13
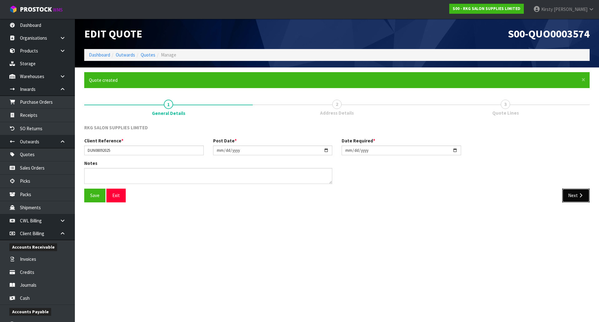
click at [572, 197] on button "Next" at bounding box center [575, 195] width 27 height 13
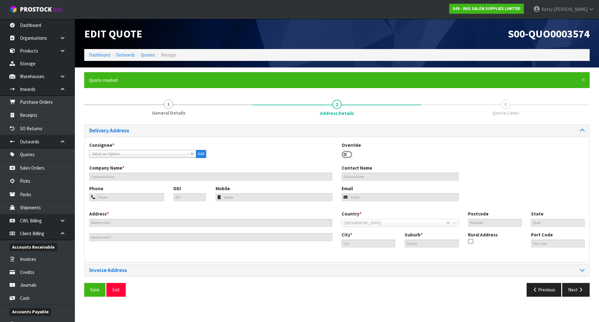
click at [157, 152] on span "Select an Option" at bounding box center [140, 153] width 96 height 7
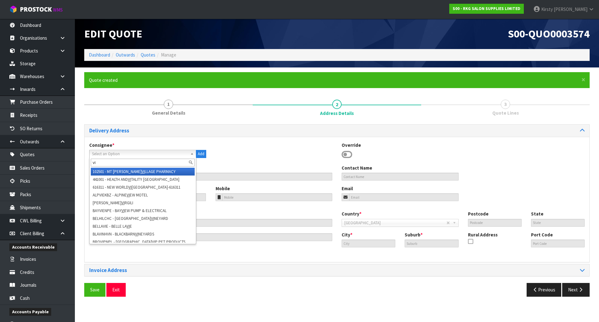
type input "v"
click at [203, 154] on button "Add" at bounding box center [201, 154] width 10 height 8
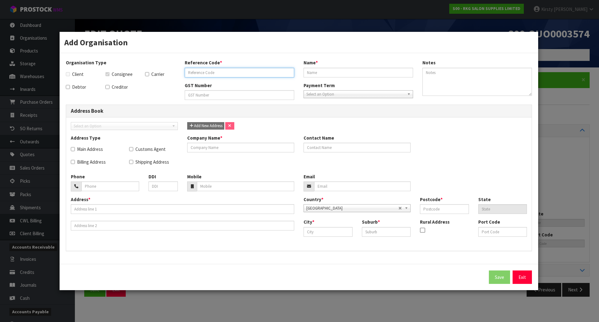
click at [202, 72] on input "text" at bounding box center [240, 73] width 110 height 10
drag, startPoint x: 521, startPoint y: 278, endPoint x: 410, endPoint y: 247, distance: 115.5
click at [521, 278] on link "Exit" at bounding box center [522, 276] width 19 height 13
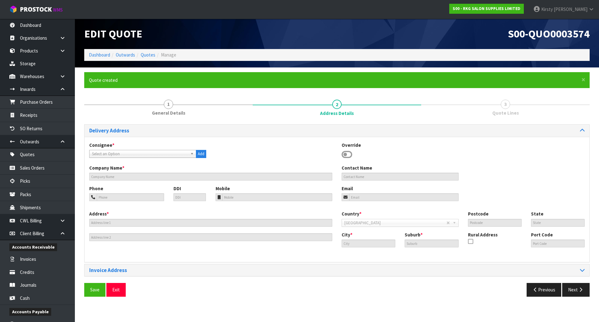
click at [115, 155] on span "Select an Option" at bounding box center [140, 153] width 96 height 7
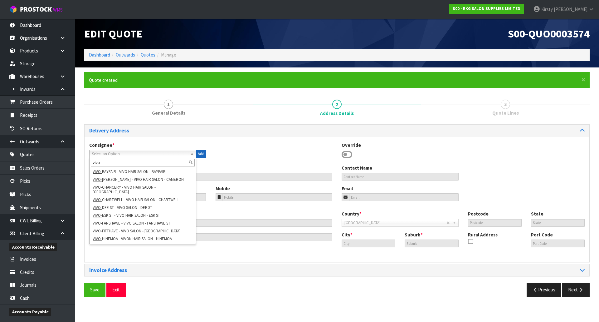
type input "vivo-"
click at [200, 155] on button "Add" at bounding box center [201, 154] width 10 height 8
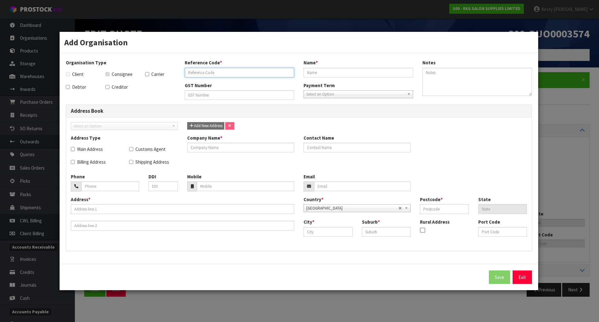
click at [201, 75] on input "text" at bounding box center [240, 73] width 110 height 10
type input "VIVO"
type input "VIVO-DUNEDIN"
click at [311, 73] on input "text" at bounding box center [359, 73] width 110 height 10
type input "VIVO HAIR SALON - DUNEDIN"
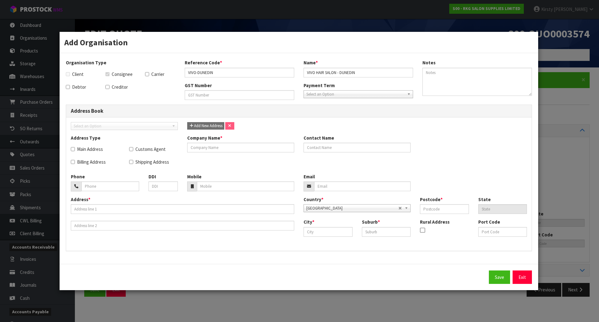
click at [319, 97] on div "Select an Option" at bounding box center [359, 94] width 110 height 8
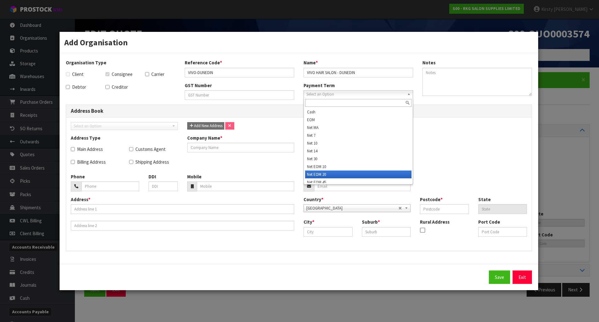
click at [319, 171] on li "Net EOM 20" at bounding box center [358, 174] width 106 height 8
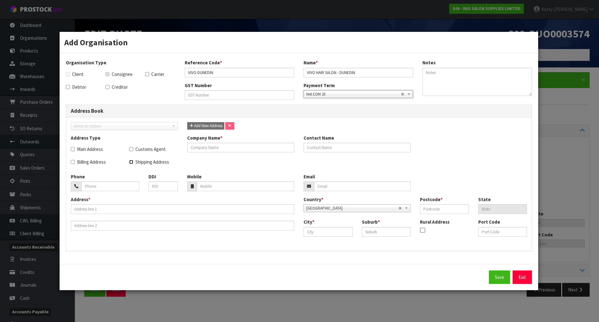
click at [131, 161] on input "Shipping Address" at bounding box center [131, 162] width 4 height 4
checkbox input "true"
drag, startPoint x: 372, startPoint y: 72, endPoint x: 304, endPoint y: 81, distance: 68.9
click at [304, 81] on div "Reference Code * VIVO-DUNEDIN Name * VIVO HAIR SALON - DUNEDIN" at bounding box center [299, 70] width 238 height 22
click at [220, 145] on input "text" at bounding box center [240, 148] width 107 height 10
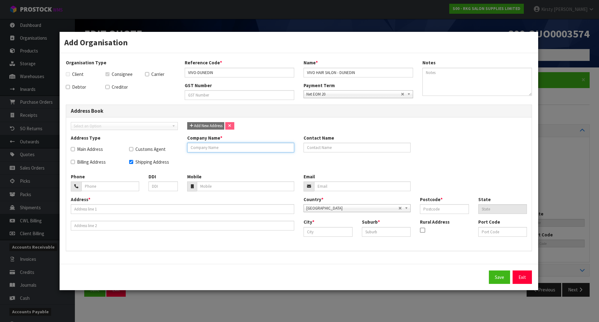
paste input "VIVO HAIR SALON - DUNEDIN"
type input "VIVO HAIR SALON - DUNEDIN"
click at [97, 188] on input "tel" at bounding box center [110, 186] width 58 height 10
type input "03-477-7655"
click at [105, 208] on input "text" at bounding box center [182, 209] width 223 height 10
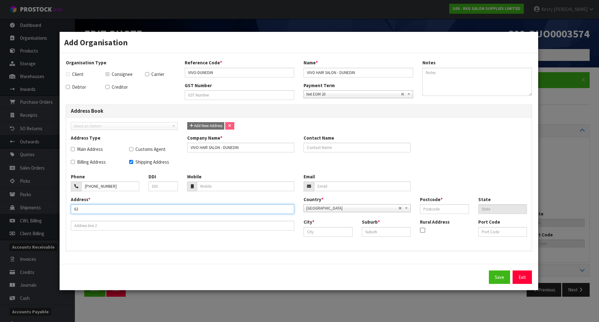
type input "62 GEORGE ST"
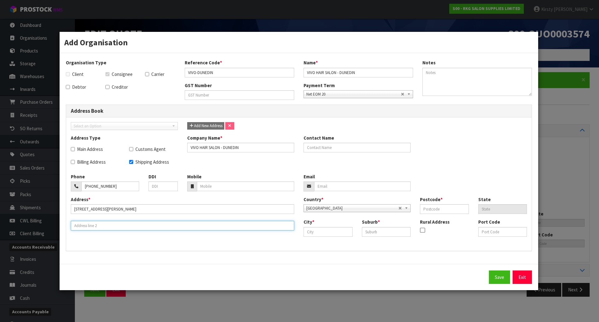
type input "CBD"
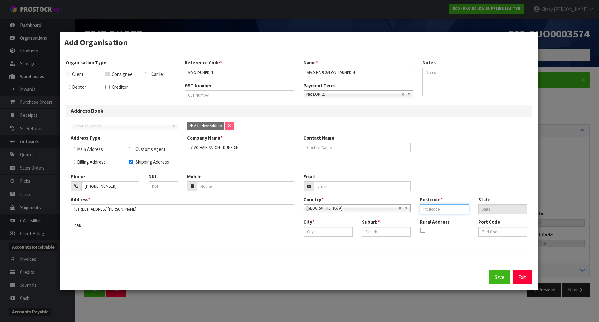
type input "9016"
type input "62 GEORGE ST"
click at [321, 232] on input "text" at bounding box center [328, 232] width 49 height 10
type input "Dunedin"
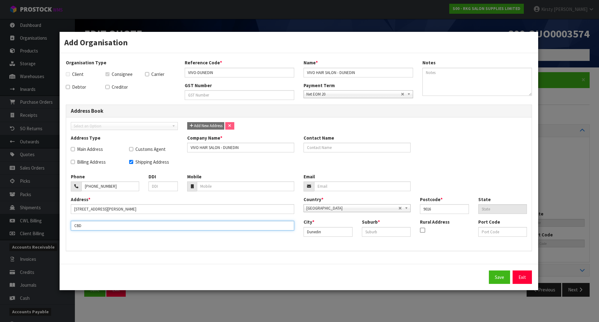
drag, startPoint x: 89, startPoint y: 228, endPoint x: 63, endPoint y: 227, distance: 25.6
click at [63, 227] on div "Organisation Type Client Consignee Carrier Debtor Creditor Reference Code * VIV…" at bounding box center [299, 158] width 479 height 211
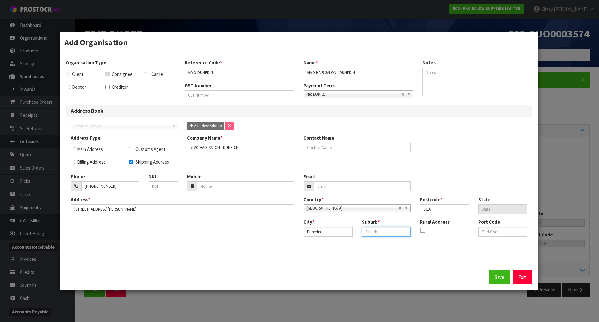
click at [378, 232] on input "text" at bounding box center [386, 232] width 49 height 10
type input "DUNEDIN CENTRAL"
click at [207, 127] on span "Add New Address" at bounding box center [205, 125] width 33 height 5
checkbox input "false"
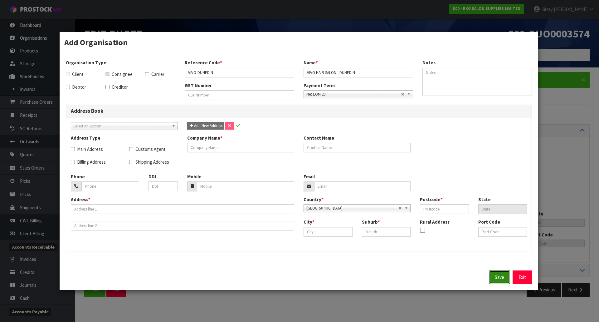
click at [503, 278] on button "Save" at bounding box center [499, 276] width 21 height 13
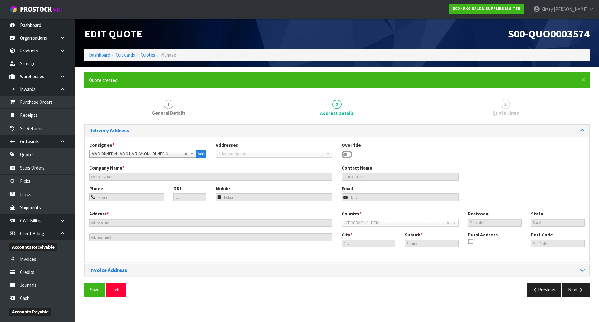
click at [158, 153] on span "VIVO-DUNEDIN - VIVO HAIR SALON - DUNEDIN" at bounding box center [138, 153] width 92 height 7
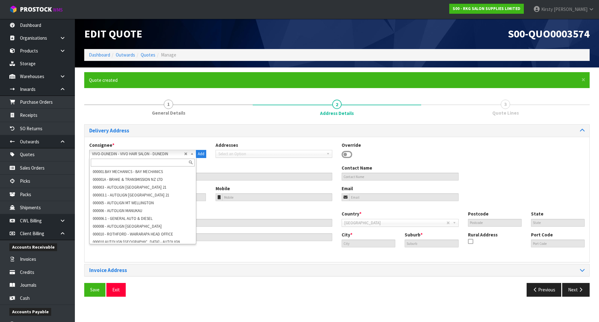
scroll to position [51850, 0]
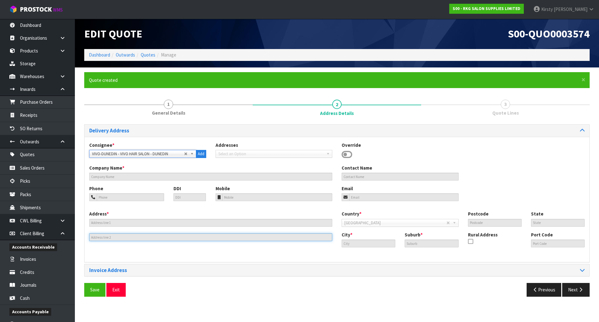
click at [142, 238] on input "text" at bounding box center [210, 237] width 243 height 8
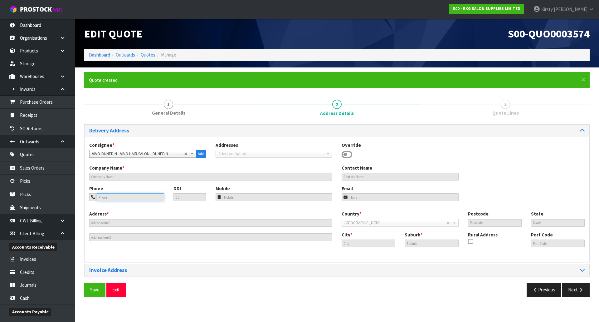
click at [152, 201] on input "tel" at bounding box center [130, 197] width 67 height 8
click at [149, 229] on div "Address *" at bounding box center [211, 225] width 253 height 31
click at [145, 210] on div "Address *" at bounding box center [211, 225] width 253 height 31
click at [343, 154] on icon at bounding box center [347, 154] width 11 height 9
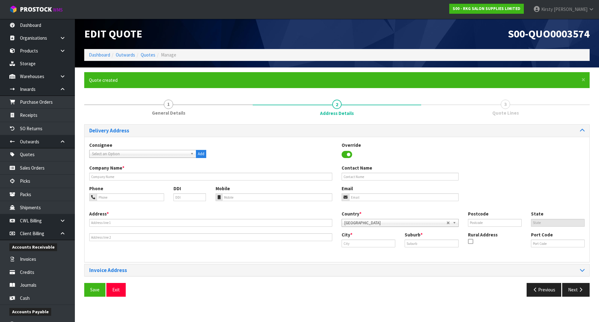
scroll to position [0, 0]
click at [114, 175] on input "text" at bounding box center [210, 177] width 243 height 8
type input "VIVO HAIR SALON - DUNEDIN"
type input "03-477-7655"
click at [352, 198] on input "email" at bounding box center [404, 197] width 110 height 8
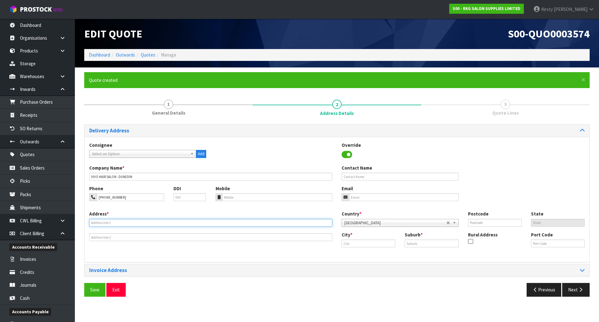
click at [98, 220] on input "text" at bounding box center [210, 223] width 243 height 8
type input "62 GEORGE ST"
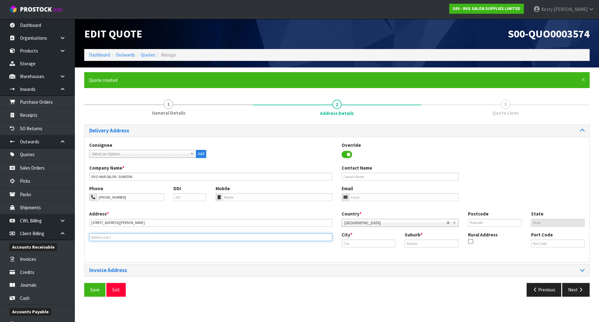
type input "CBD"
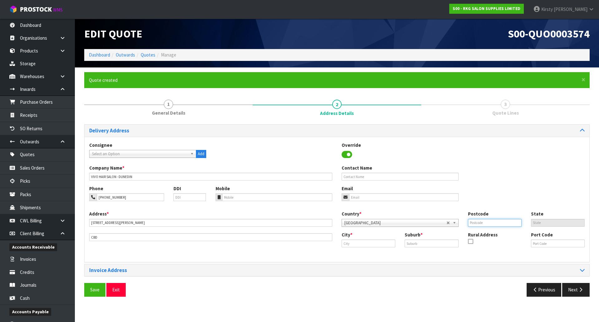
type input "9016"
type input "62 GEORGE ST"
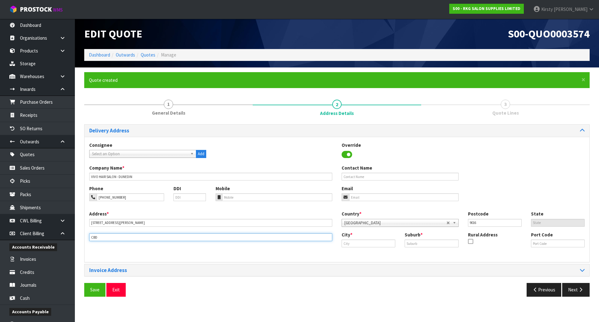
drag, startPoint x: 96, startPoint y: 237, endPoint x: 80, endPoint y: 238, distance: 16.9
click at [80, 238] on div "× Close Quote created 1 General Details 2 Address Details 3 Quote Lines Deliver…" at bounding box center [337, 186] width 515 height 229
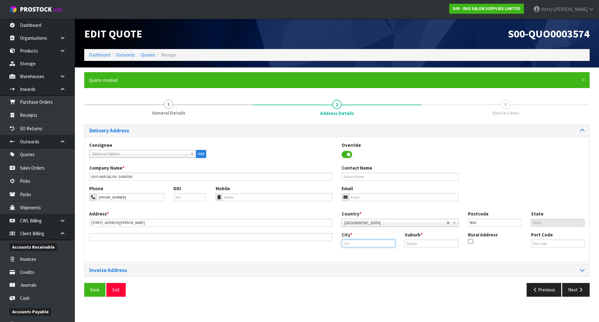
click at [368, 241] on input "text" at bounding box center [369, 243] width 54 height 8
click at [364, 253] on strong "Dunedin" at bounding box center [357, 254] width 18 height 6
type input "Dunedin"
click at [412, 245] on input "text" at bounding box center [432, 243] width 54 height 8
type input "DUNEDIN CENTRAL"
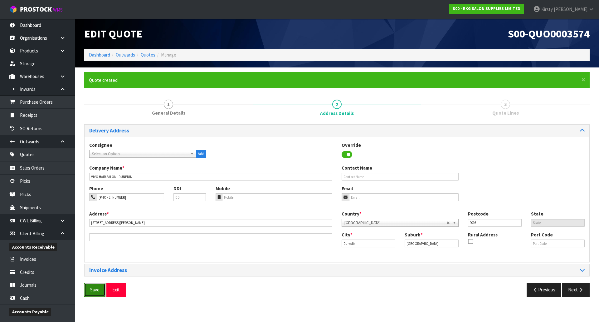
click at [91, 290] on button "Save" at bounding box center [94, 289] width 21 height 13
click at [576, 291] on button "Next" at bounding box center [575, 289] width 27 height 13
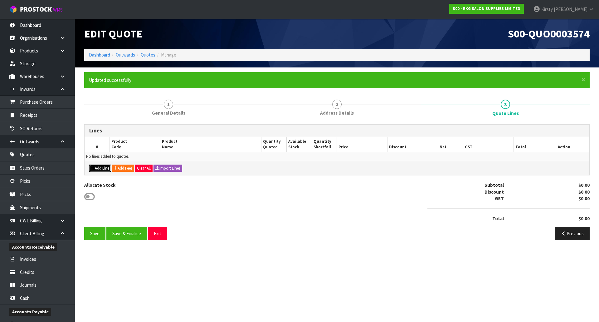
click at [102, 169] on button "Add Line" at bounding box center [100, 167] width 22 height 7
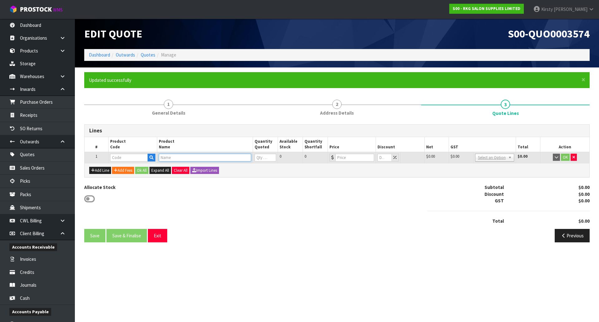
click at [173, 156] on input "text" at bounding box center [205, 158] width 92 height 8
type input "ZEPHY"
click at [212, 165] on link "ZEPHY R HAIR TROLLEY" at bounding box center [208, 168] width 99 height 8
type input "ZEPHYR HAIR TROLLEY"
type input "08010101"
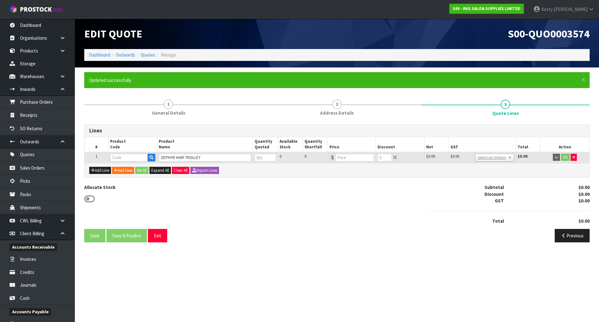
type input "0"
type input "189"
type input "0"
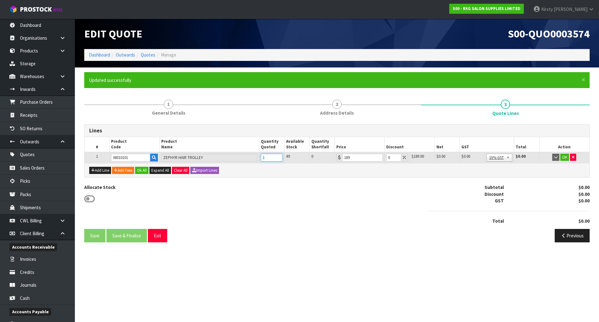
click at [277, 157] on input "1" at bounding box center [272, 158] width 22 height 8
click at [277, 157] on input "2" at bounding box center [272, 158] width 22 height 8
click at [277, 157] on input "3" at bounding box center [272, 158] width 22 height 8
click at [277, 157] on input "4" at bounding box center [272, 158] width 22 height 8
click at [277, 157] on input "5" at bounding box center [272, 158] width 22 height 8
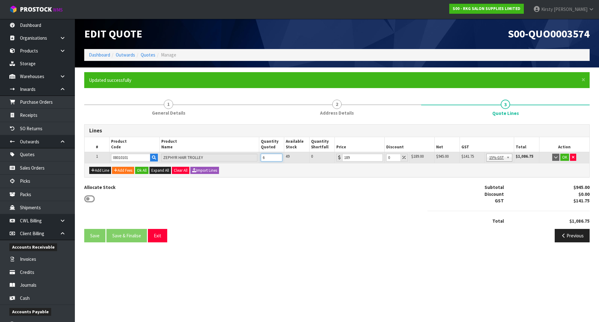
type input "6"
click at [277, 157] on input "6" at bounding box center [272, 158] width 22 height 8
drag, startPoint x: 390, startPoint y: 159, endPoint x: 382, endPoint y: 158, distance: 7.9
click at [382, 158] on tr "1 08010101 ZEPHYR HAIR TROLLEY 6 49 0 189 0 $189.00 $0.00 $1,134.00 $170.10 No …" at bounding box center [337, 157] width 505 height 11
type input "5"
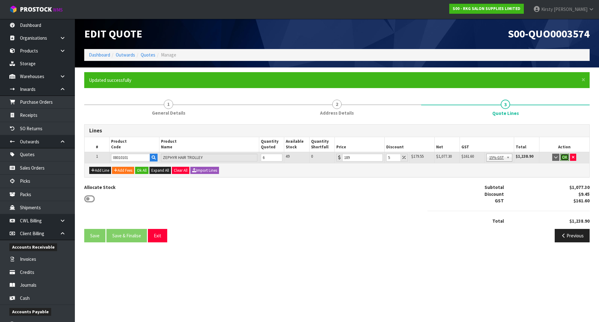
click at [563, 155] on button "OK" at bounding box center [565, 157] width 9 height 7
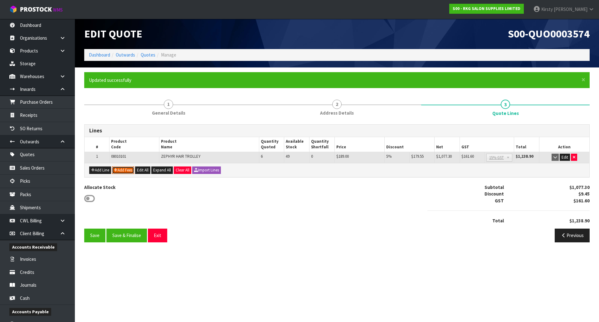
click at [123, 171] on button "Add Fees" at bounding box center [123, 169] width 22 height 7
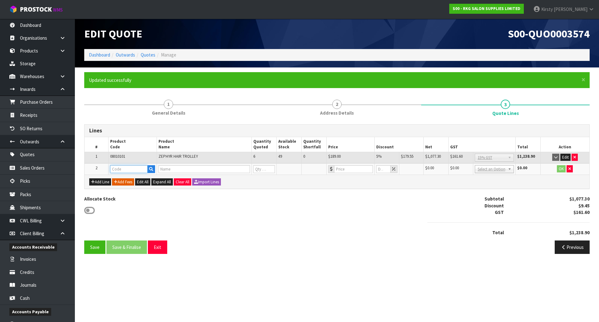
click at [123, 170] on input "text" at bounding box center [128, 169] width 37 height 8
type input "FRE"
click at [127, 179] on link "FRE IGHT" at bounding box center [134, 179] width 49 height 8
type input "FREIGHT"
type input "FREIGHT FEE"
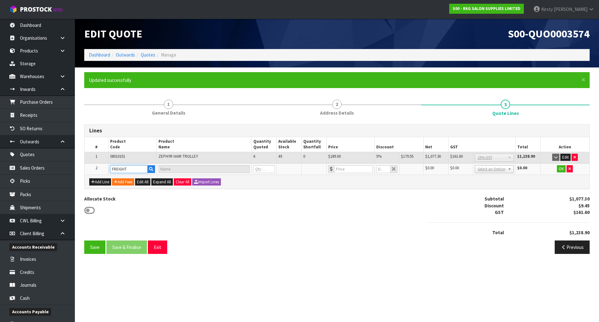
type input "1"
type input "0"
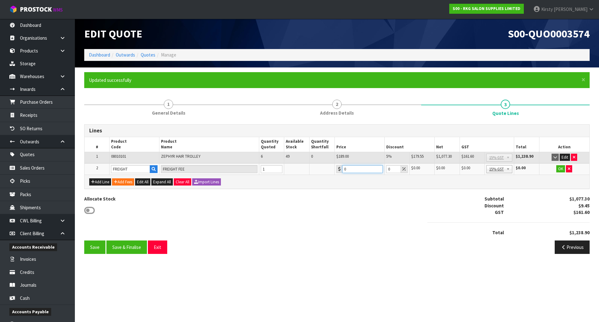
drag, startPoint x: 352, startPoint y: 168, endPoint x: 294, endPoint y: 199, distance: 65.9
click at [325, 170] on tr "2 FREIGHT FREIGHT FEE 1 0 0 $0.00 $0.00 $0.00 $0.00 No GST 15% GST Zero Rated 1…" at bounding box center [337, 169] width 505 height 12
type input "300.90"
click at [562, 166] on button "OK" at bounding box center [561, 168] width 9 height 7
click at [93, 246] on button "Save" at bounding box center [94, 246] width 21 height 13
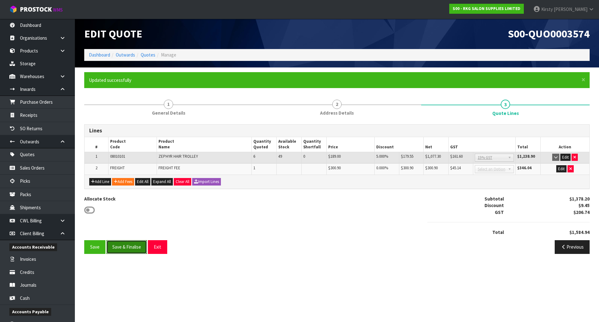
click at [128, 246] on button "Save & Finalise" at bounding box center [126, 246] width 41 height 13
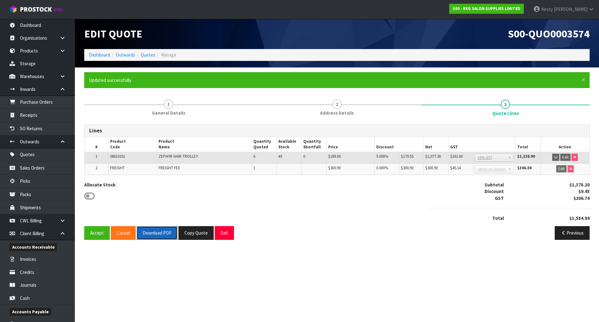
click at [152, 236] on button "Download PDF" at bounding box center [157, 232] width 41 height 13
drag, startPoint x: 228, startPoint y: 233, endPoint x: 218, endPoint y: 213, distance: 22.1
click at [228, 233] on button "Exit" at bounding box center [224, 232] width 19 height 13
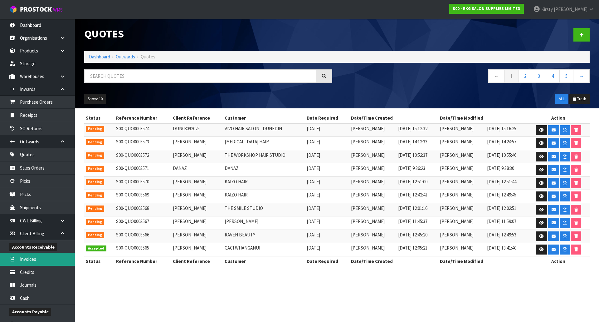
click at [31, 259] on link "Invoices" at bounding box center [37, 259] width 75 height 13
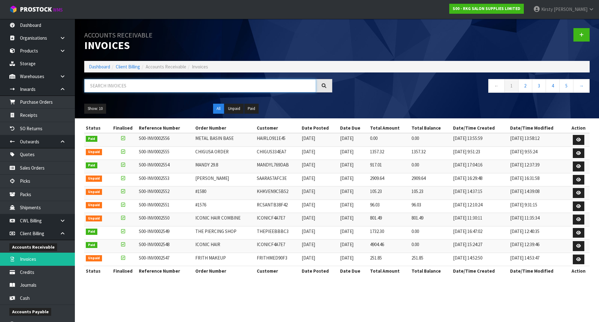
click at [96, 85] on input "text" at bounding box center [200, 85] width 232 height 13
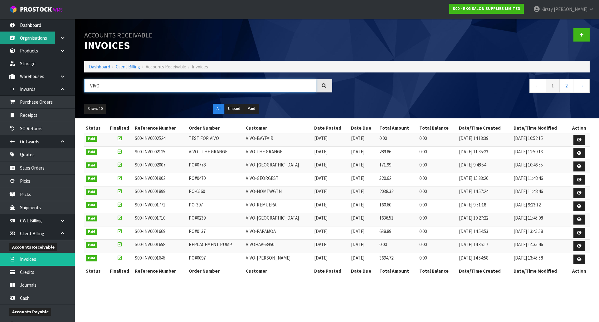
type input "VIVO"
click at [51, 35] on link "Organisations" at bounding box center [37, 38] width 75 height 13
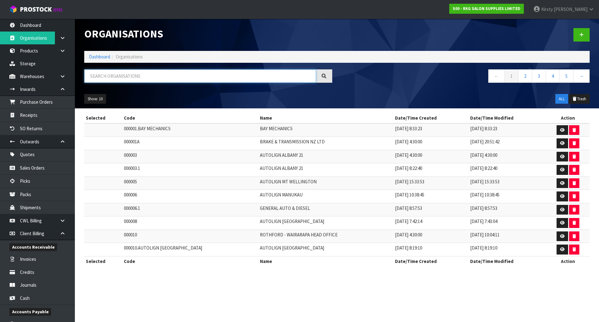
click at [102, 77] on input "text" at bounding box center [200, 75] width 232 height 13
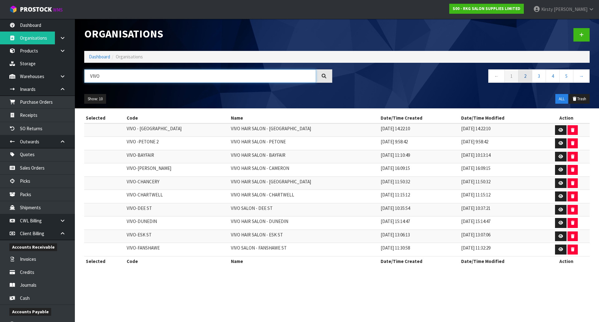
type input "VIVO"
click at [527, 77] on link "2" at bounding box center [525, 75] width 14 height 13
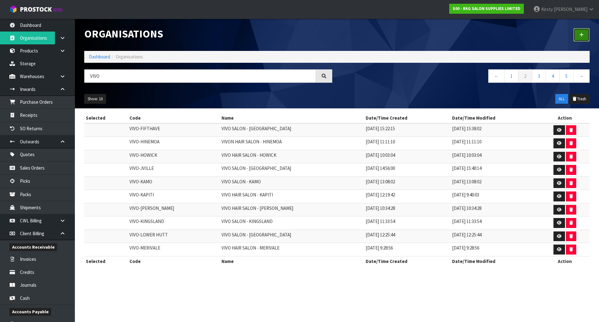
click at [581, 33] on icon at bounding box center [582, 34] width 4 height 5
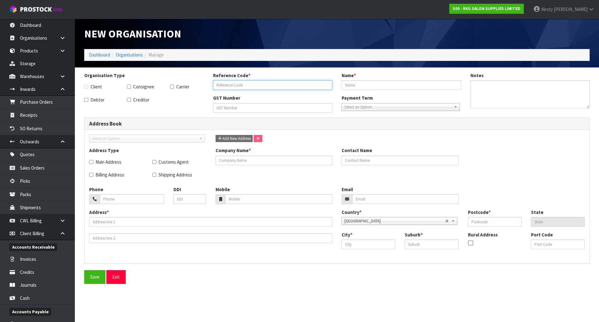
click at [223, 84] on input "text" at bounding box center [273, 85] width 120 height 10
type input "VIVO-GEORGEST"
type input "VIVO HAIR SALON - GEORGE ST"
click at [347, 108] on span "Select an Option" at bounding box center [398, 106] width 107 height 7
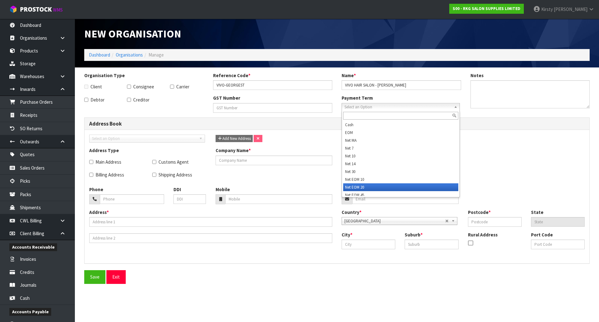
click at [353, 187] on li "Net EOM 20" at bounding box center [400, 187] width 115 height 8
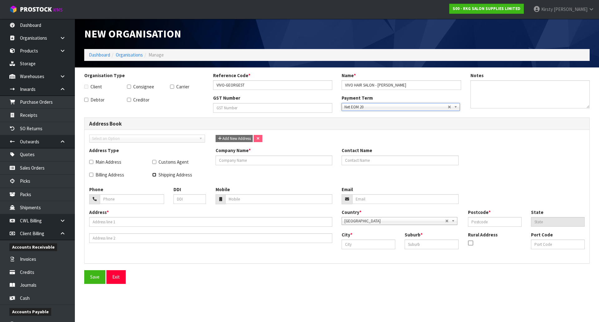
click at [155, 175] on input "Shipping Address" at bounding box center [154, 175] width 4 height 4
checkbox input "true"
drag, startPoint x: 409, startPoint y: 83, endPoint x: 344, endPoint y: 88, distance: 64.8
click at [344, 88] on input "VIVO HAIR SALON - GEORGE ST" at bounding box center [402, 85] width 120 height 10
click at [244, 160] on input "text" at bounding box center [274, 160] width 117 height 10
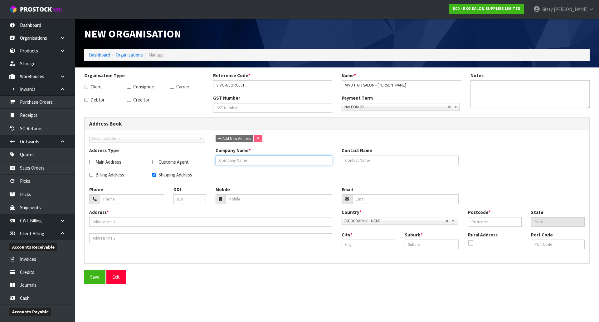
paste input "VIVO HAIR SALON - GEORGE ST"
type input "VIVO HAIR SALON - GEORGE ST"
click at [126, 201] on input "tel" at bounding box center [132, 199] width 64 height 10
type input "03-4777655"
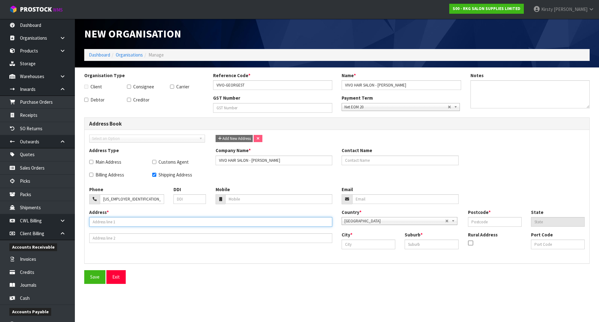
click at [131, 222] on input "text" at bounding box center [210, 222] width 243 height 10
type input "62 GEORGE ST"
type input "VIVO HAIR SALON - DUNEDIN"
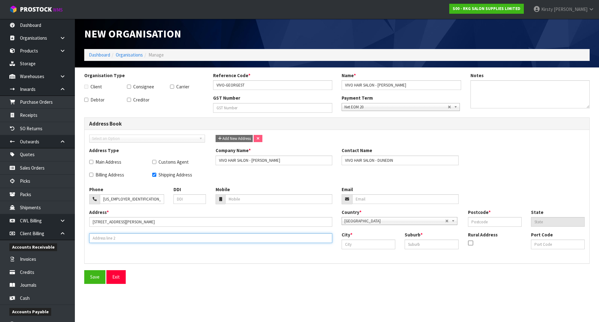
type input "CBD"
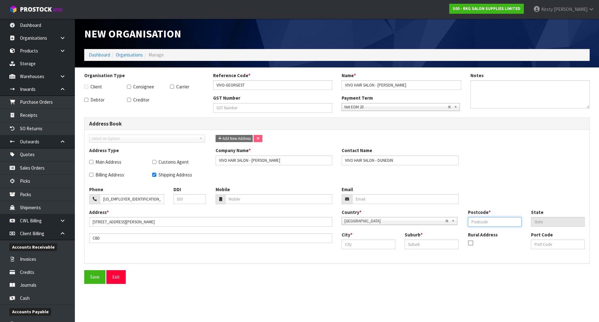
type input "9016"
type input "62 GEORGE ST"
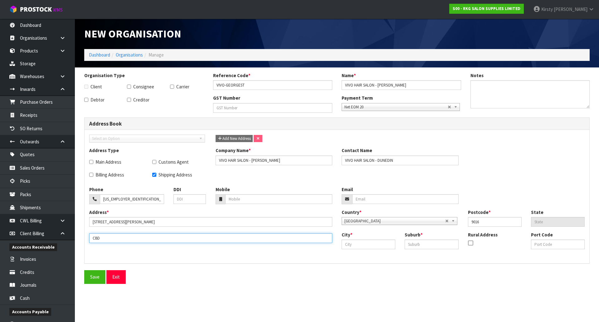
drag, startPoint x: 110, startPoint y: 238, endPoint x: 77, endPoint y: 238, distance: 32.8
click at [77, 238] on section "Organisation Type Client Consignee Carrier Debtor Creditor Reference Code * VIV…" at bounding box center [337, 177] width 524 height 221
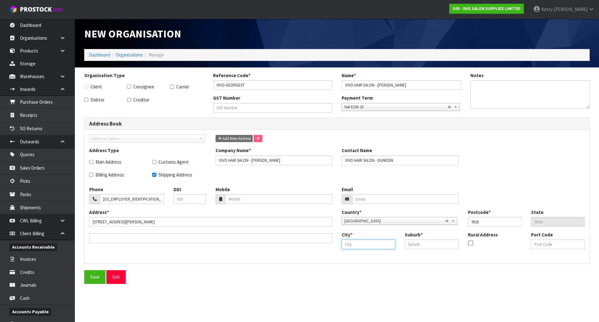
click at [351, 241] on input "text" at bounding box center [369, 244] width 54 height 10
type input "d"
click at [365, 257] on link "Dun edin" at bounding box center [366, 256] width 49 height 8
type input "Dunedin"
click at [405, 249] on div "City * Dunedin Suburb * Rural Address Port Code" at bounding box center [463, 242] width 253 height 22
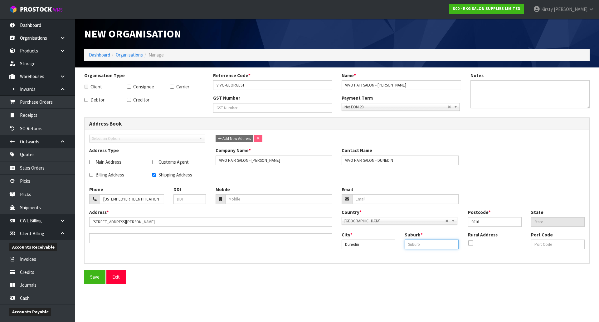
click at [409, 247] on input "text" at bounding box center [432, 244] width 54 height 10
type input "D"
type input "CBD"
click at [231, 140] on span "Add New Address" at bounding box center [234, 138] width 33 height 5
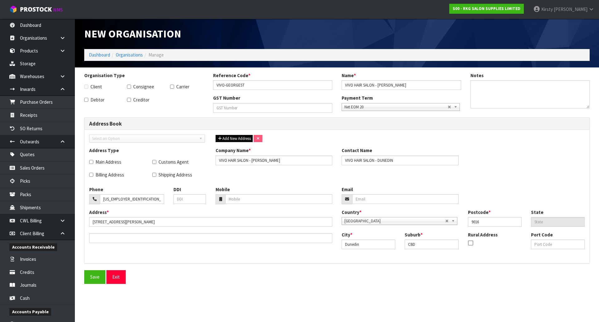
checkbox input "false"
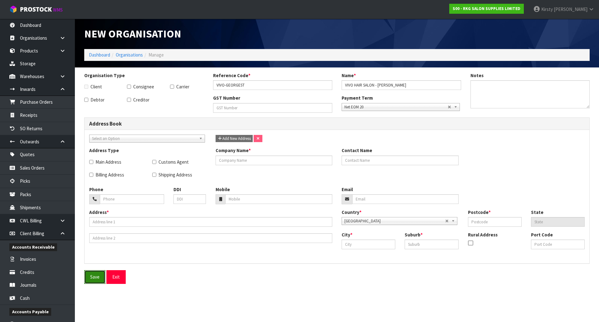
click at [99, 278] on button "Save" at bounding box center [94, 276] width 21 height 13
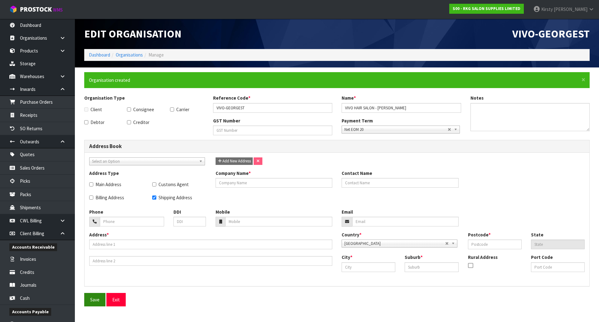
checkbox input "true"
type input "VIVO HAIR SALON - GEORGE ST"
type input "VIVO HAIR SALON - DUNEDIN"
type input "03-4777655"
type input "62 GEORGE ST"
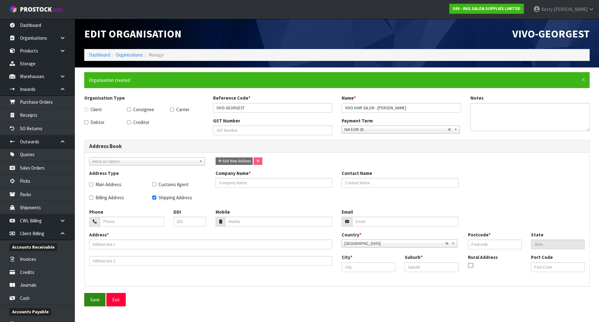
type input "9016"
type input "Dunedin"
type input "CBD"
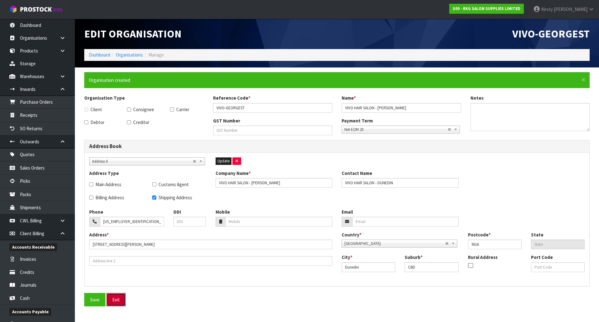
click at [117, 297] on button "Exit" at bounding box center [115, 299] width 19 height 13
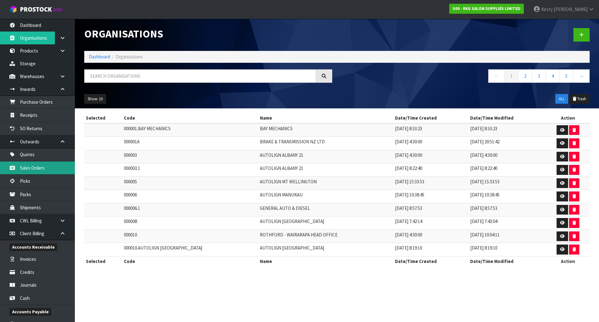
click at [28, 168] on link "Sales Orders" at bounding box center [37, 167] width 75 height 13
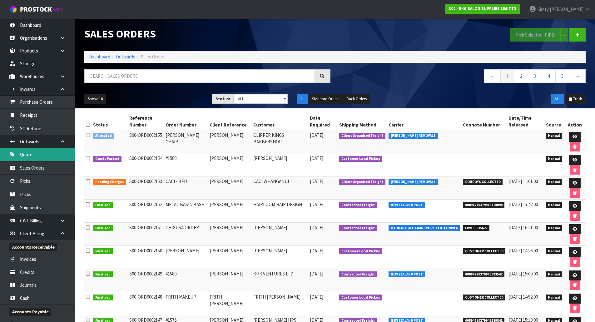
click at [19, 154] on link "Quotes" at bounding box center [37, 154] width 75 height 13
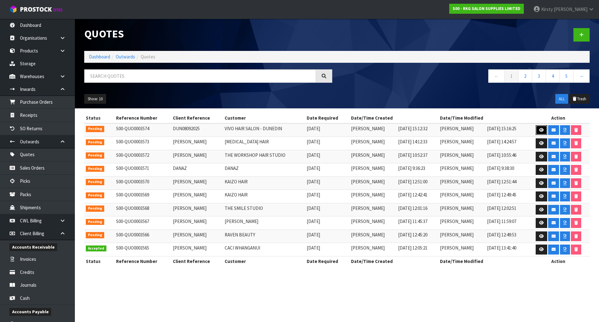
click at [542, 129] on icon at bounding box center [541, 130] width 5 height 4
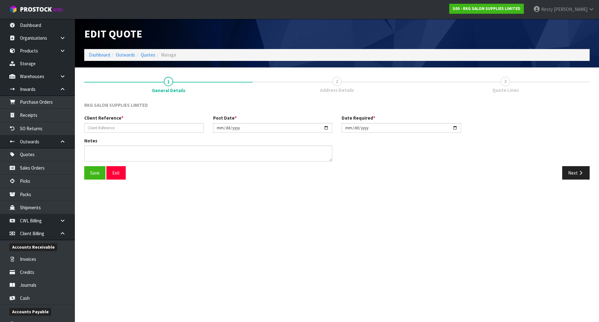
type input "DUN08092025"
type input "[DATE]"
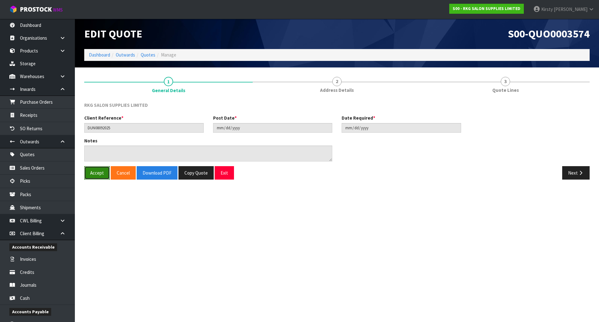
click at [93, 173] on button "Accept" at bounding box center [97, 172] width 26 height 13
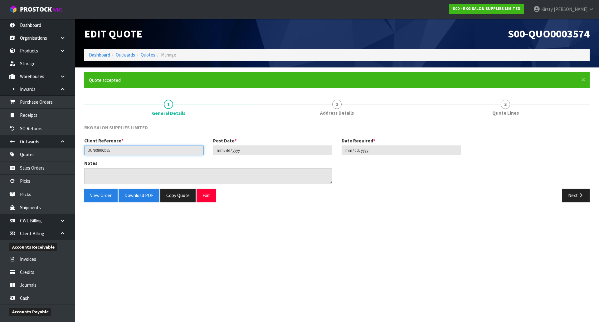
drag, startPoint x: 117, startPoint y: 150, endPoint x: 78, endPoint y: 152, distance: 38.4
click at [78, 152] on section "× Close Quote accepted 1 General Details 2 Address Details 3 Quote Lines RKG SA…" at bounding box center [337, 139] width 524 height 144
click at [94, 198] on button "View Order" at bounding box center [100, 195] width 33 height 13
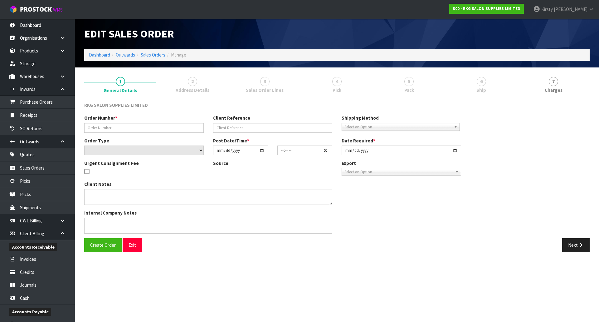
type input "DUN08092025"
select select "number:0"
type input "[DATE]"
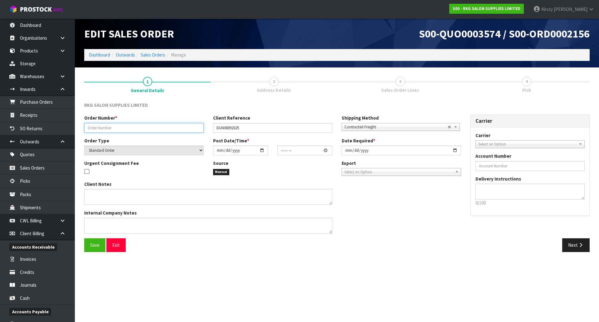
click at [111, 127] on input "text" at bounding box center [144, 128] width 120 height 10
type input "VIVO - GEORGE ST"
click at [507, 144] on span "Select an Option" at bounding box center [527, 143] width 98 height 7
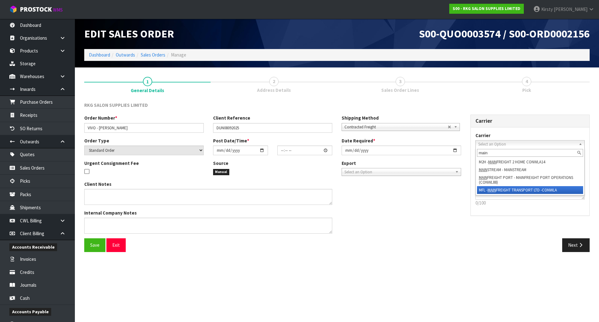
type input "main"
click at [506, 186] on li "MFL - MAIN FREIGHT TRANSPORT LTD -CONWLA" at bounding box center [530, 190] width 106 height 8
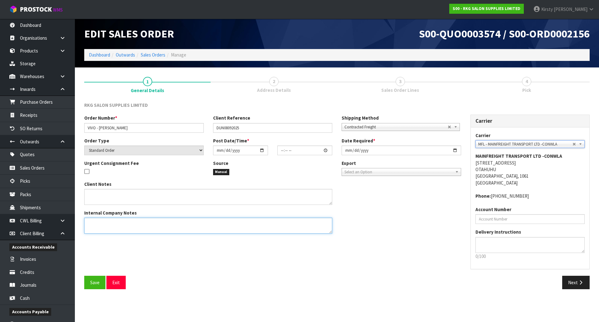
click at [91, 222] on textarea at bounding box center [208, 226] width 248 height 16
type textarea "SEND LOOSE PLEASE"
click at [216, 151] on input "date" at bounding box center [240, 150] width 55 height 10
type input "0002-09-08"
type input "00:00:00.000"
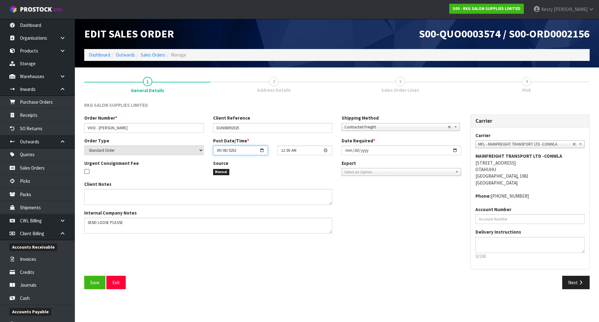
type input "[DATE]"
click at [282, 151] on input "00:00:00.000" at bounding box center [304, 150] width 55 height 10
type input "03:00"
type input "[DATE]"
type input "15:26"
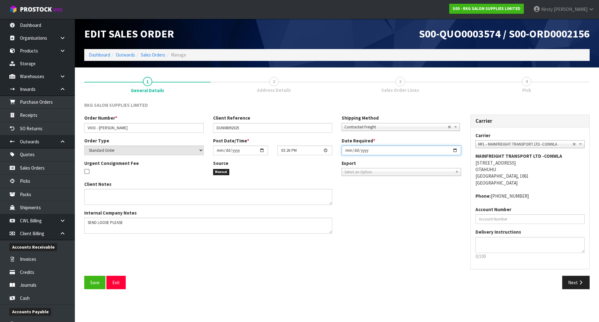
click at [349, 150] on input "[DATE]" at bounding box center [402, 150] width 120 height 10
type input "2025-09-09"
click at [99, 280] on span "Save" at bounding box center [94, 282] width 9 height 6
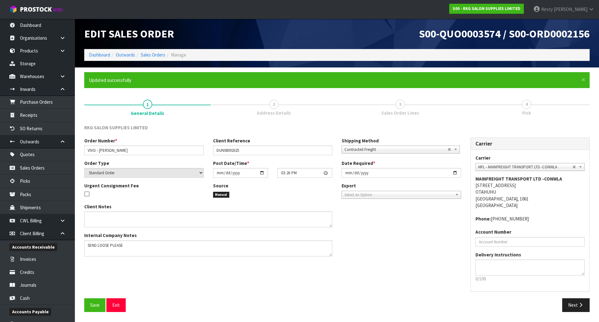
type input "15:26:00.000"
click at [577, 307] on button "Next" at bounding box center [575, 304] width 27 height 13
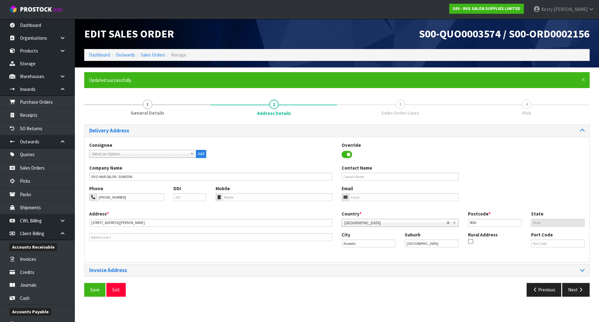
click at [153, 153] on span "Select an Option" at bounding box center [140, 153] width 96 height 7
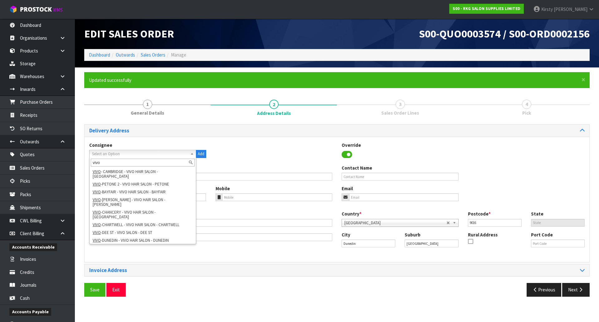
type input "vivo"
click at [241, 161] on div "Consignee 000001.BAY MECHANICS - BAY MECHANICS 000001A - BRAKE & TRANSMISSION N…" at bounding box center [337, 153] width 505 height 23
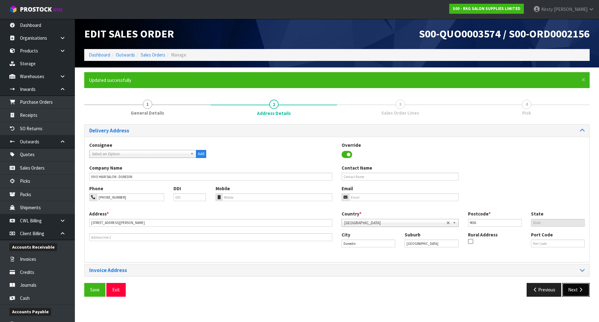
click at [573, 291] on button "Next" at bounding box center [575, 289] width 27 height 13
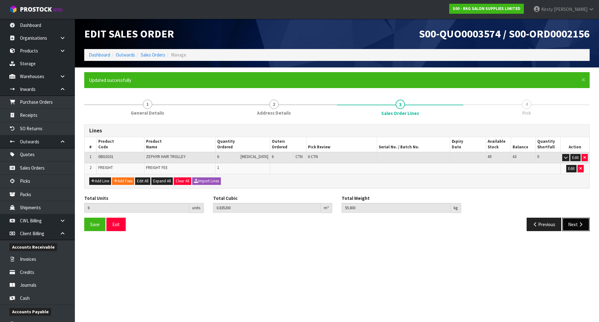
click at [570, 223] on button "Next" at bounding box center [575, 224] width 27 height 13
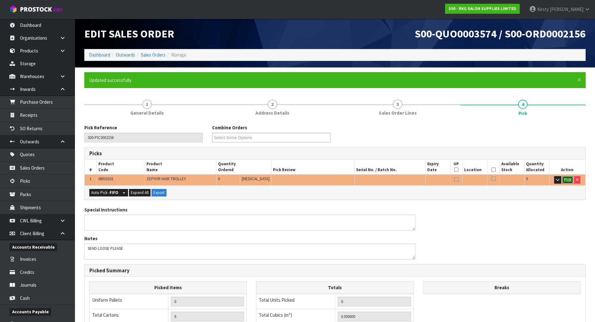
click at [564, 181] on button "Pick" at bounding box center [567, 179] width 11 height 7
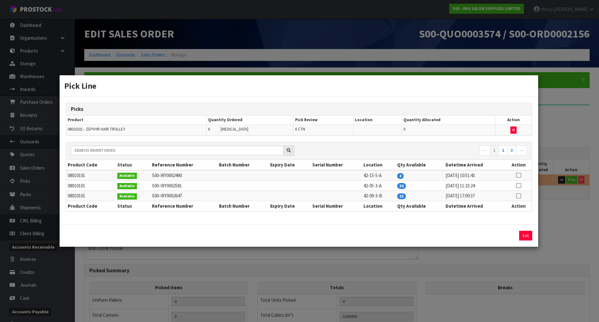
click at [518, 175] on icon at bounding box center [518, 175] width 5 height 0
click at [503, 234] on button "Assign Pick" at bounding box center [505, 236] width 26 height 10
type input "4"
type input "0.5568"
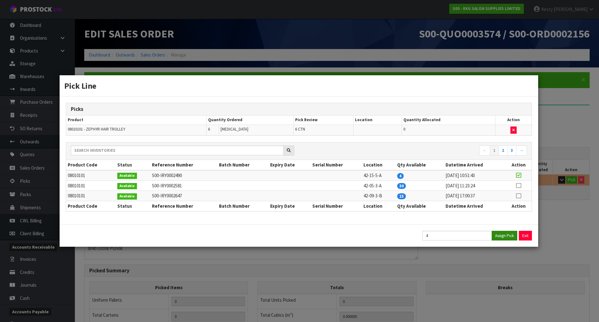
type input "37.2"
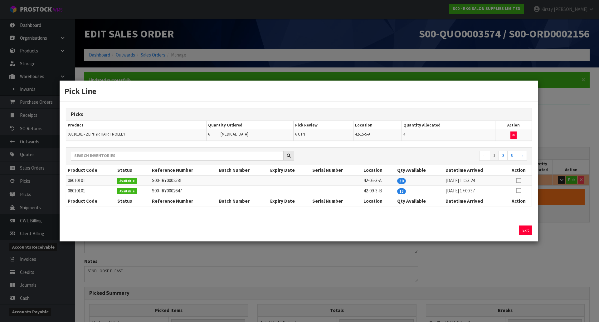
click at [519, 180] on icon at bounding box center [518, 180] width 5 height 0
click at [506, 230] on button "Assign Pick" at bounding box center [505, 230] width 26 height 10
type input "6"
type input "0.8352"
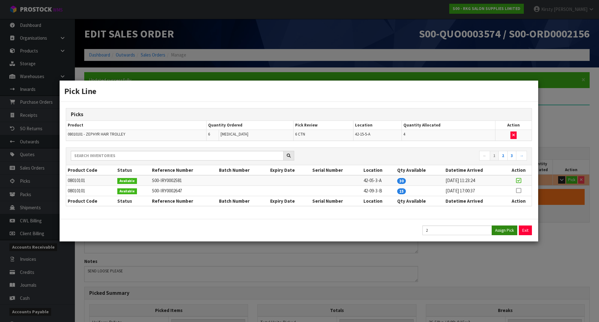
type input "55.8"
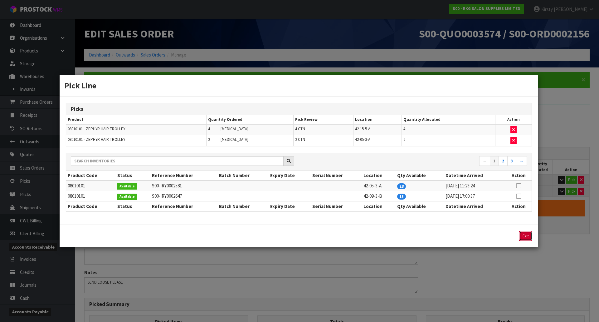
click at [524, 235] on button "Exit" at bounding box center [525, 236] width 13 height 10
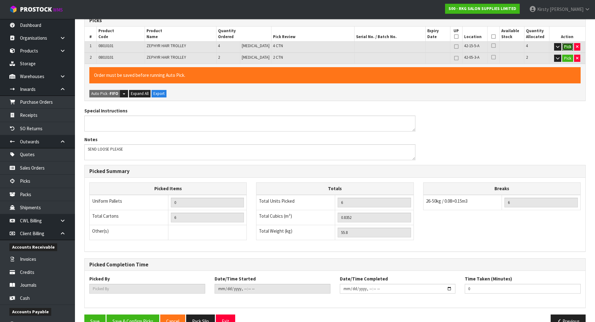
scroll to position [148, 0]
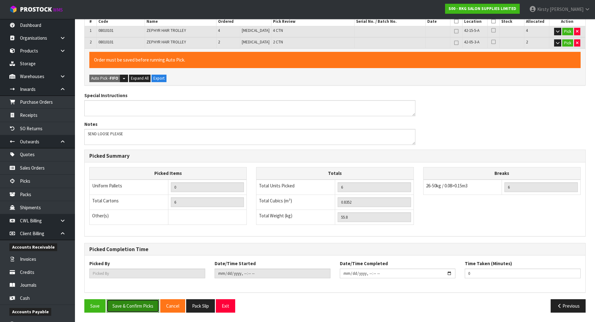
click at [142, 306] on button "Save & Confirm Picks" at bounding box center [132, 305] width 53 height 13
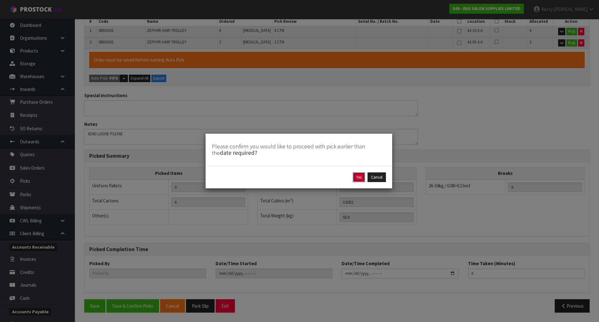
click at [359, 177] on button "Yes" at bounding box center [359, 177] width 12 height 10
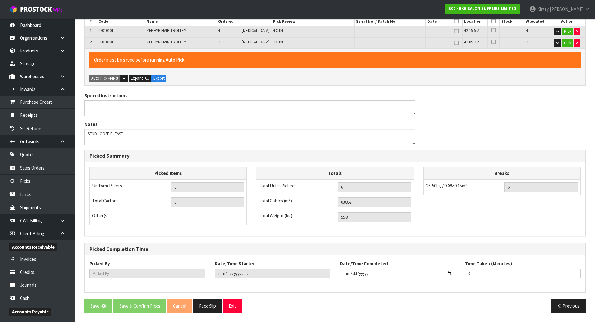
scroll to position [0, 0]
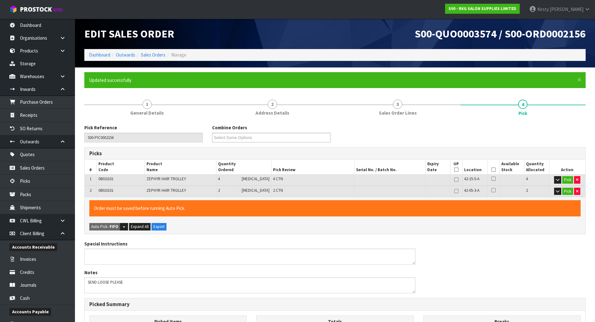
type input "Kirsty Giles"
type input "2025-09-08T15:27:47"
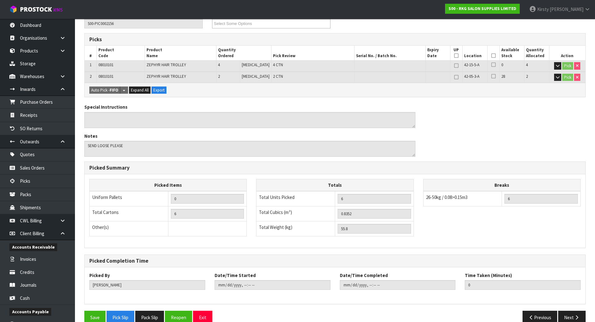
scroll to position [126, 0]
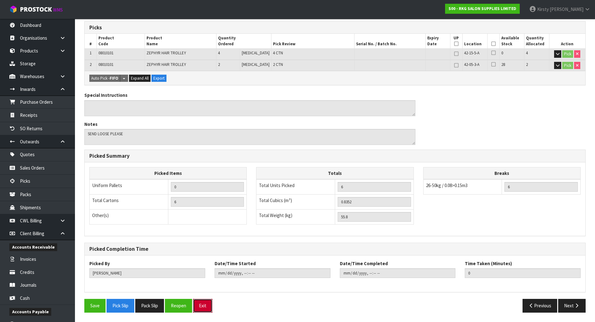
drag, startPoint x: 208, startPoint y: 304, endPoint x: 191, endPoint y: 293, distance: 20.5
click at [208, 304] on button "Exit" at bounding box center [202, 305] width 19 height 13
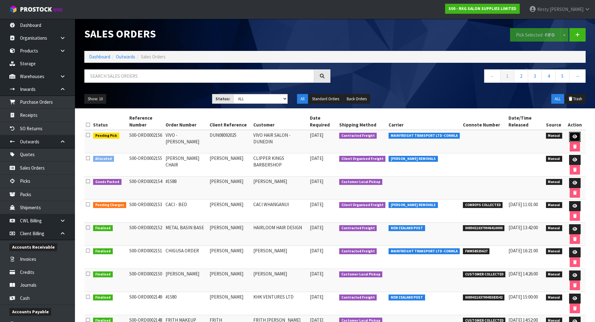
click at [573, 136] on icon at bounding box center [574, 137] width 5 height 4
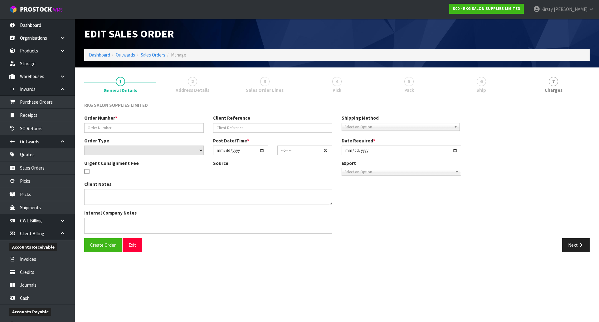
type input "VIVO - GEORGE ST"
type input "DUN08092025"
select select "number:0"
type input "[DATE]"
type input "15:26:00.000"
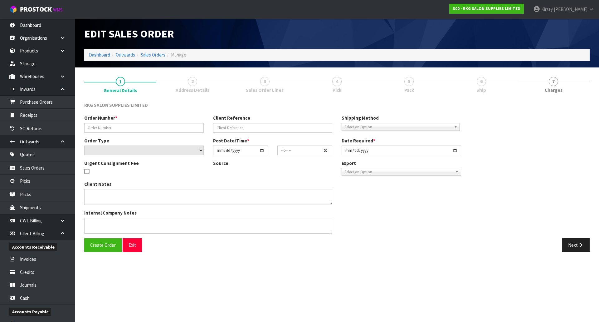
type input "2025-09-09"
type textarea "SEND LOOSE PLEASE"
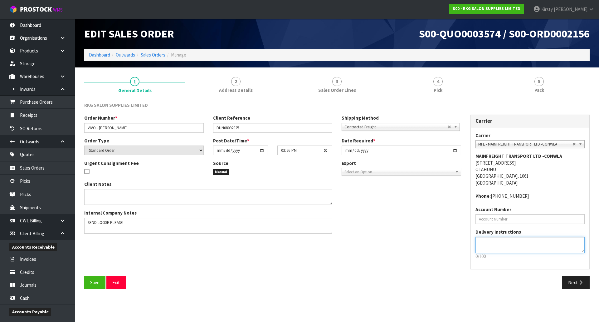
click at [493, 243] on textarea at bounding box center [531, 245] width 110 height 16
type textarea "V"
type textarea "S"
type textarea "CLOSED ON MONDAYS"
click at [97, 284] on span "Save" at bounding box center [94, 282] width 9 height 6
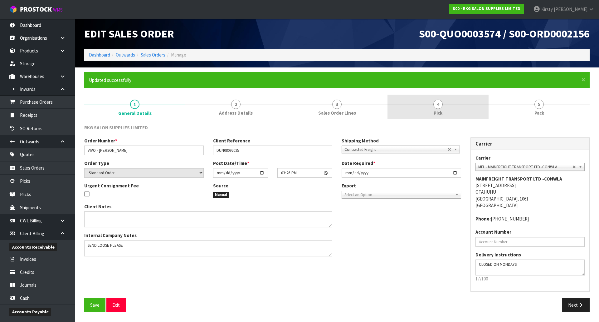
click at [441, 108] on link "4 Pick" at bounding box center [438, 107] width 101 height 25
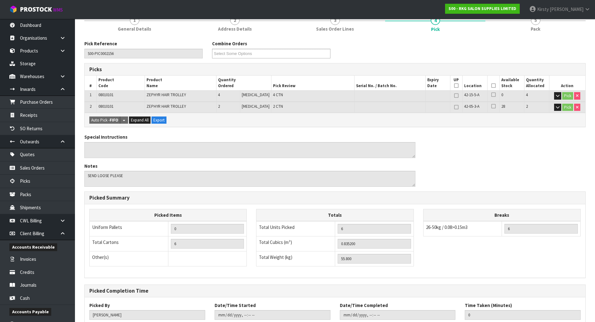
scroll to position [126, 0]
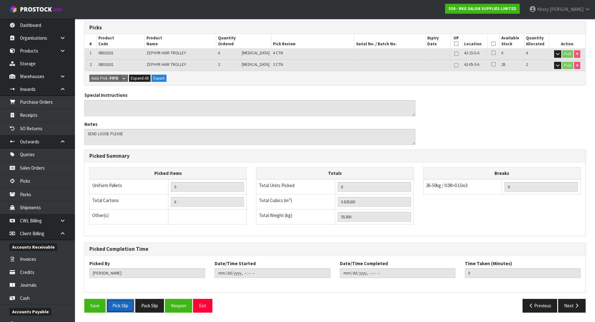
click at [120, 308] on button "Pick Slip" at bounding box center [120, 305] width 28 height 13
click at [204, 306] on button "Exit" at bounding box center [202, 305] width 19 height 13
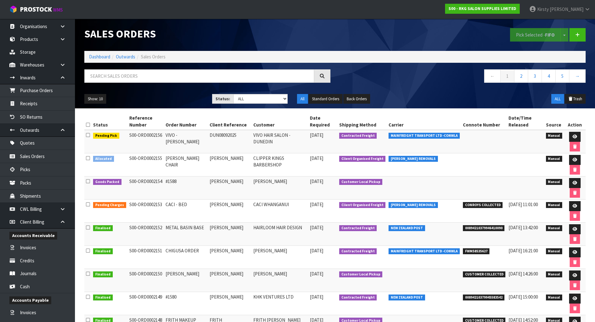
scroll to position [31, 0]
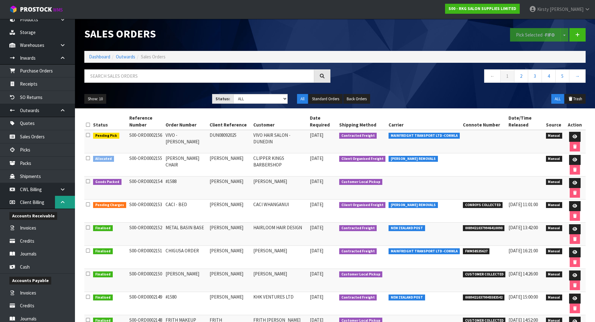
click at [63, 201] on icon at bounding box center [63, 202] width 6 height 5
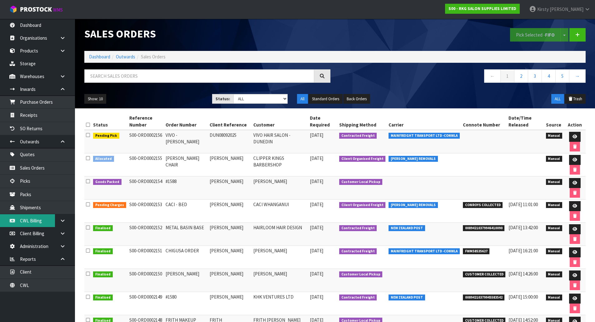
scroll to position [0, 0]
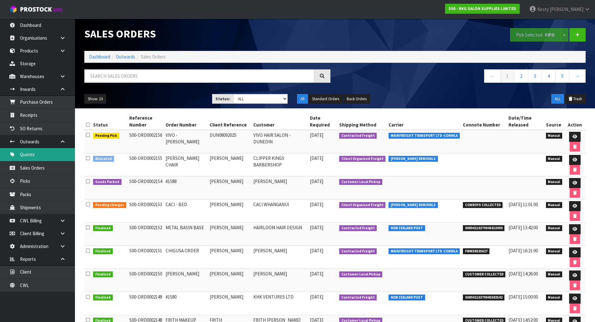
drag, startPoint x: 32, startPoint y: 157, endPoint x: 34, endPoint y: 154, distance: 3.4
click at [32, 157] on link "Quotes" at bounding box center [37, 154] width 75 height 13
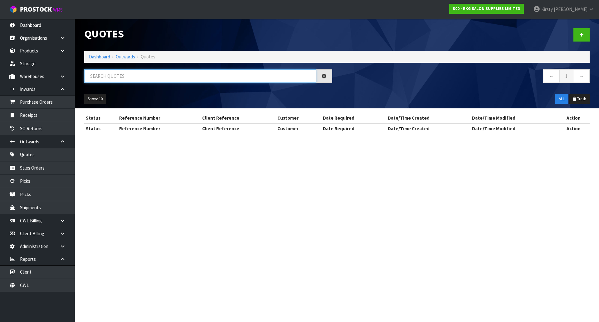
click at [103, 77] on input "text" at bounding box center [200, 75] width 232 height 13
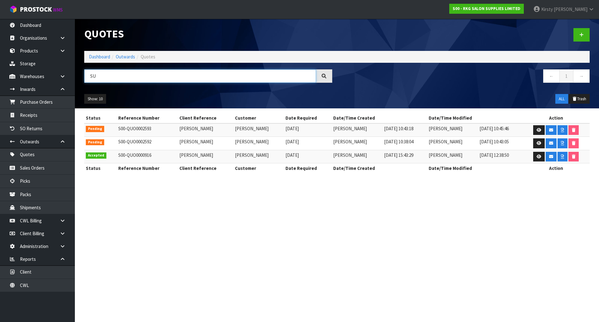
type input "S"
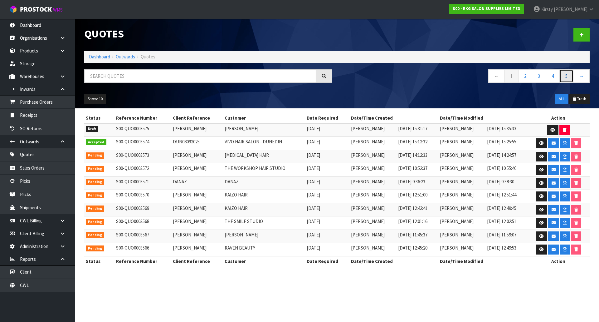
click at [567, 76] on link "5" at bounding box center [567, 75] width 14 height 13
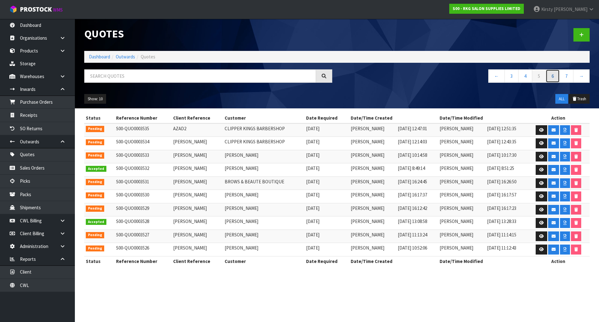
click at [554, 77] on link "6" at bounding box center [553, 75] width 14 height 13
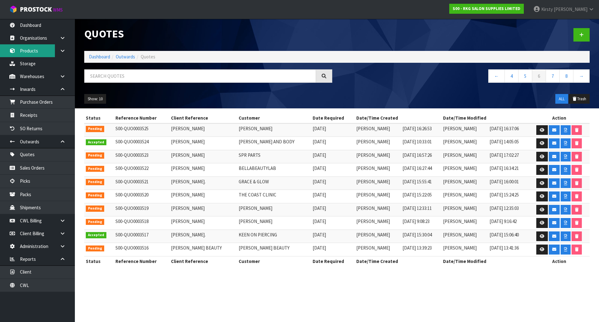
drag, startPoint x: 25, startPoint y: 49, endPoint x: 82, endPoint y: 58, distance: 57.2
click at [25, 49] on link "Products" at bounding box center [37, 50] width 75 height 13
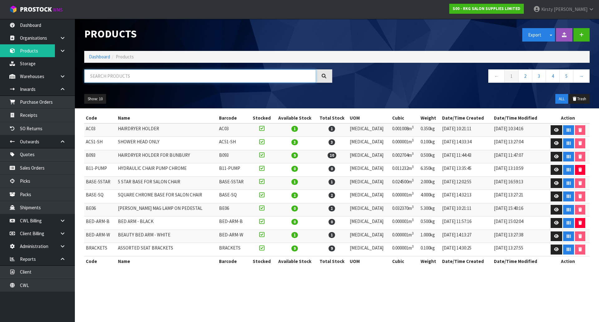
click at [96, 74] on input "text" at bounding box center [200, 75] width 232 height 13
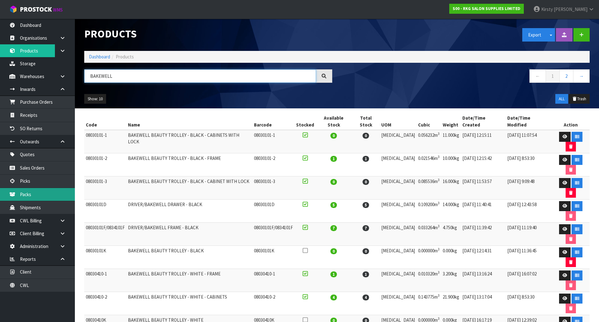
type input "BAKEWELL"
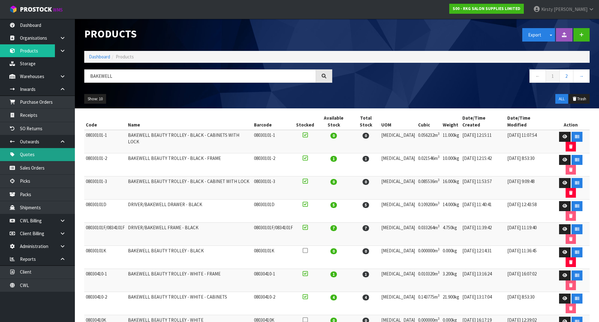
click at [36, 153] on link "Quotes" at bounding box center [37, 154] width 75 height 13
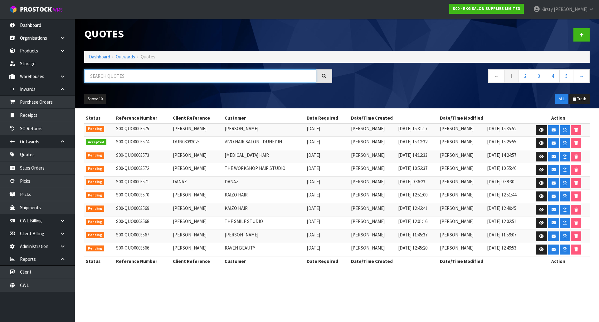
click at [116, 76] on input "text" at bounding box center [200, 75] width 232 height 13
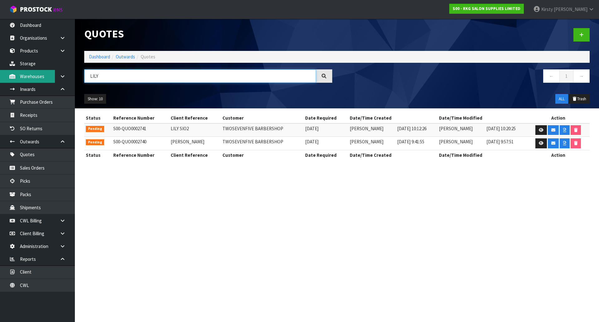
drag, startPoint x: 100, startPoint y: 76, endPoint x: 51, endPoint y: 80, distance: 48.9
click at [51, 80] on body "Toggle navigation ProStock WMS S00 - RKG SALON SUPPLIES LIMITED Kirsty Giles Lo…" at bounding box center [299, 161] width 599 height 322
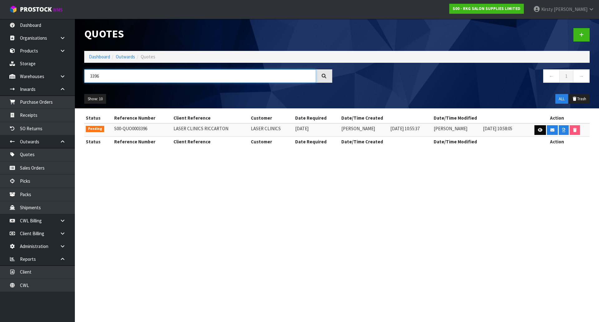
type input "3396"
click at [542, 129] on link at bounding box center [541, 130] width 12 height 10
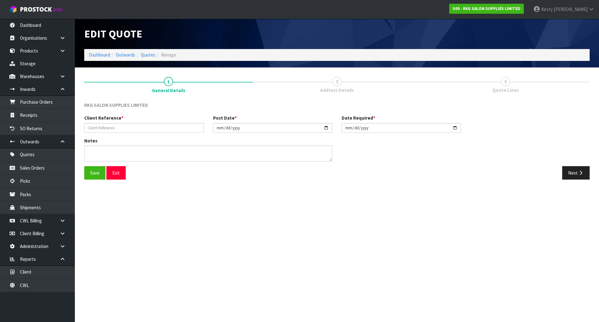
type input "LASER CLINICS RICCARTON"
type input "2025-07-16"
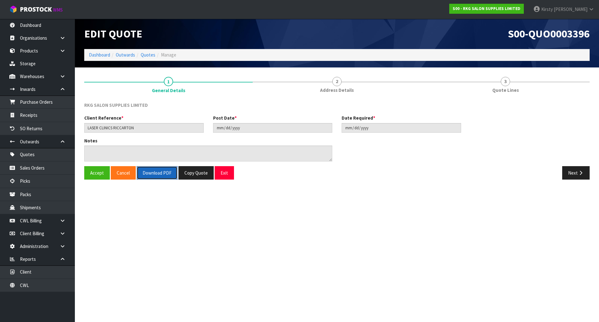
click at [152, 171] on button "Download PDF" at bounding box center [157, 172] width 41 height 13
click at [221, 172] on button "Exit" at bounding box center [224, 172] width 19 height 13
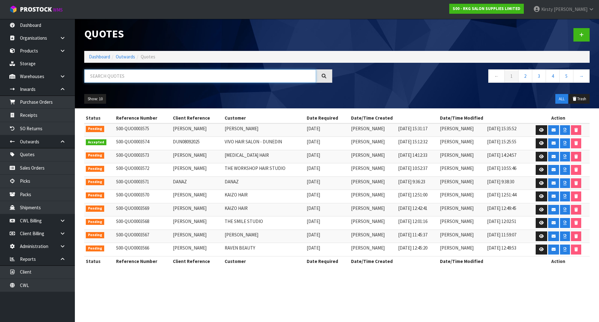
click at [137, 74] on input "text" at bounding box center [200, 75] width 232 height 13
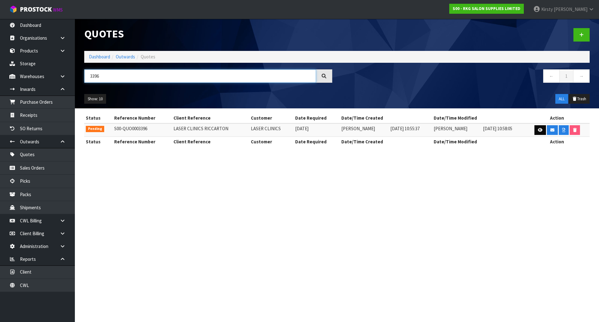
type input "3396"
click at [540, 129] on icon at bounding box center [540, 130] width 5 height 4
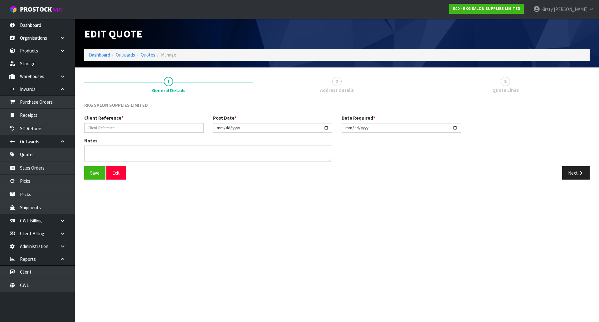
type input "LASER CLINICS RICCARTON"
type input "2025-07-16"
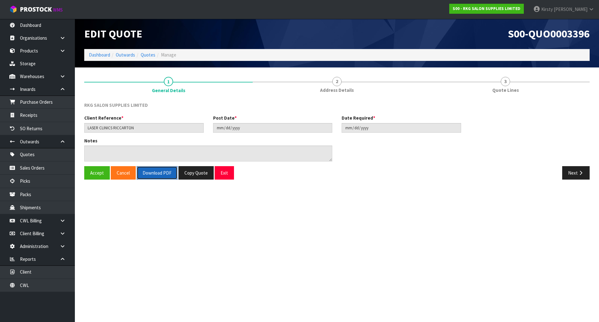
click at [152, 173] on button "Download PDF" at bounding box center [157, 172] width 41 height 13
click at [226, 171] on button "Exit" at bounding box center [224, 172] width 19 height 13
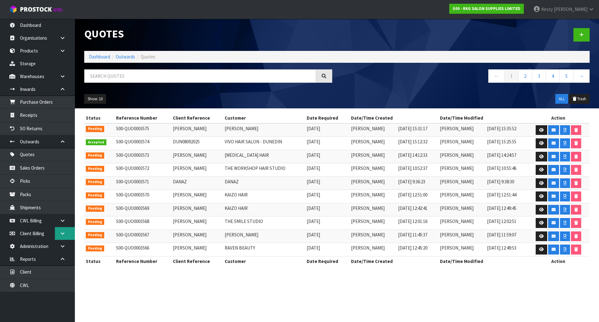
click at [64, 231] on link at bounding box center [65, 233] width 20 height 13
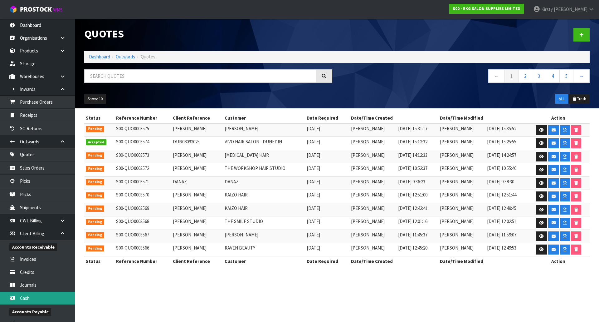
click at [29, 294] on link "Cash" at bounding box center [37, 298] width 75 height 13
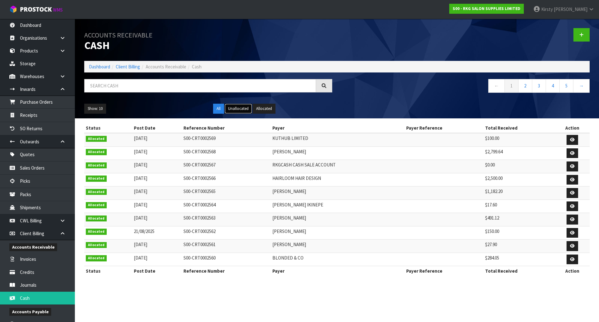
click at [235, 106] on button "Unallocated" at bounding box center [238, 109] width 27 height 10
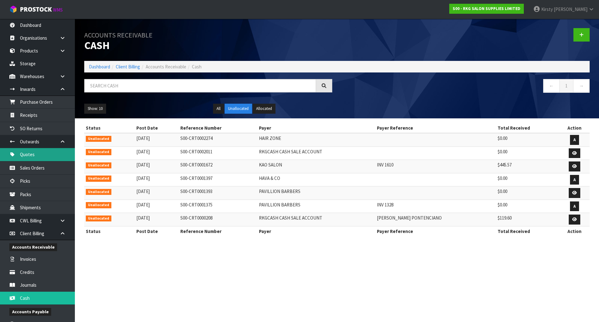
click at [31, 156] on link "Quotes" at bounding box center [37, 154] width 75 height 13
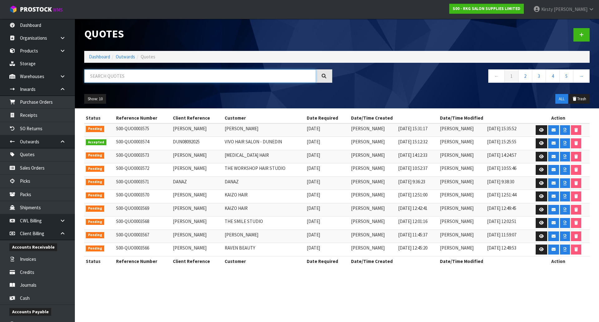
click at [140, 77] on input "text" at bounding box center [200, 75] width 232 height 13
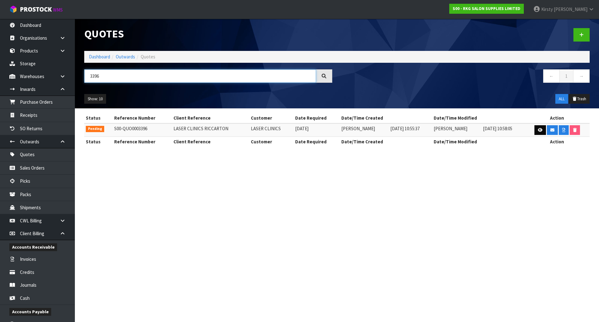
type input "3396"
click at [539, 131] on icon at bounding box center [540, 130] width 5 height 4
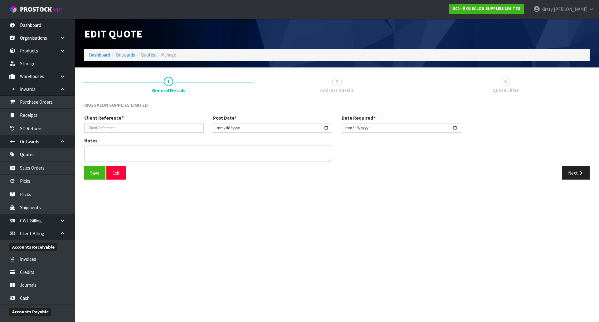
type input "LASER CLINICS RICCARTON"
type input "2025-07-16"
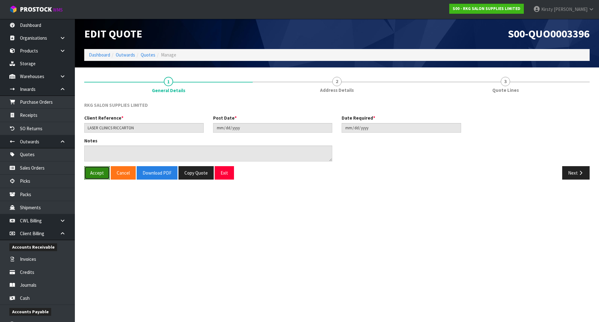
click at [97, 175] on button "Accept" at bounding box center [97, 172] width 26 height 13
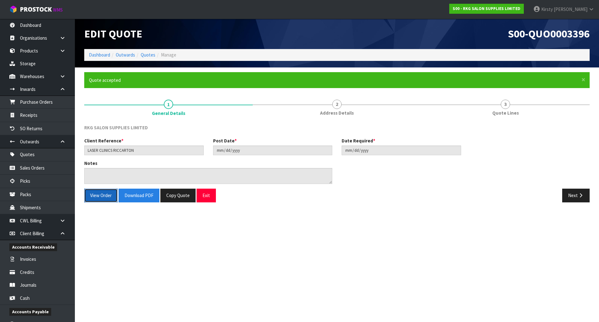
click at [102, 195] on button "View Order" at bounding box center [100, 195] width 33 height 13
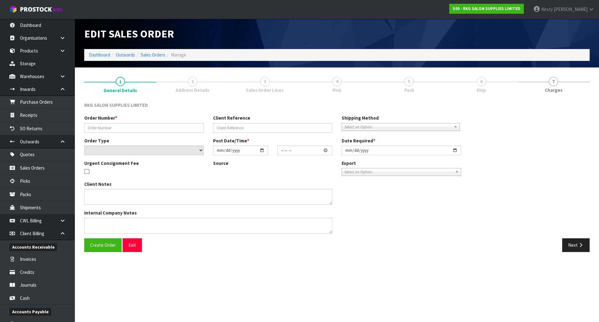
type input "LASER CLINICS RICCARTON"
select select "number:0"
type input "2025-07-16"
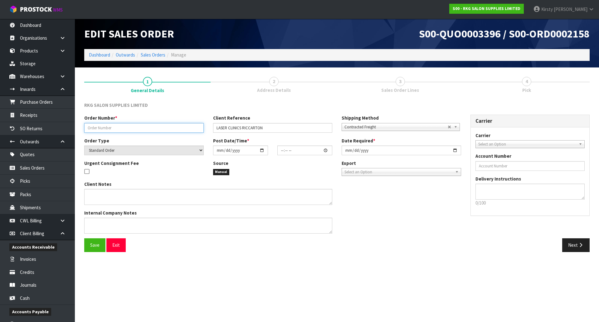
click at [89, 127] on input "text" at bounding box center [144, 128] width 120 height 10
type input "RITA"
click at [219, 152] on input "date" at bounding box center [240, 150] width 55 height 10
type input "0002-09-08"
type input "00:00:00.000"
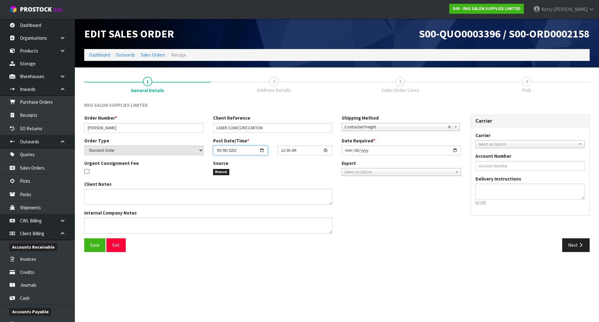
type input "[DATE]"
type input "04:00"
type input "[DATE]"
type input "16:00"
click at [351, 152] on input "2025-07-16" at bounding box center [402, 150] width 120 height 10
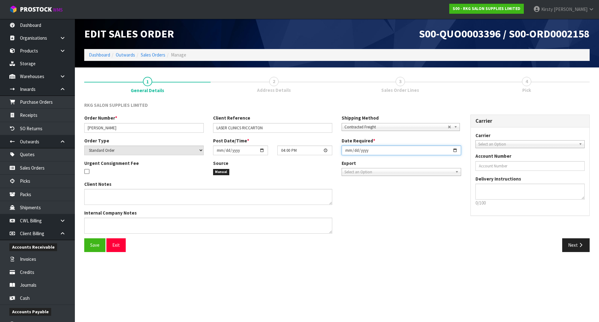
type input "2025-07-09"
type input "2025-09-09"
click at [96, 242] on span "Save" at bounding box center [94, 245] width 9 height 6
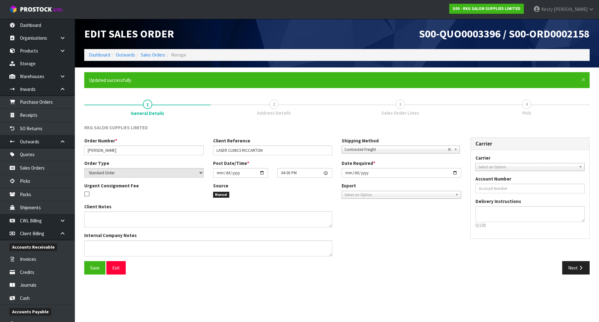
type input "16:00:00.000"
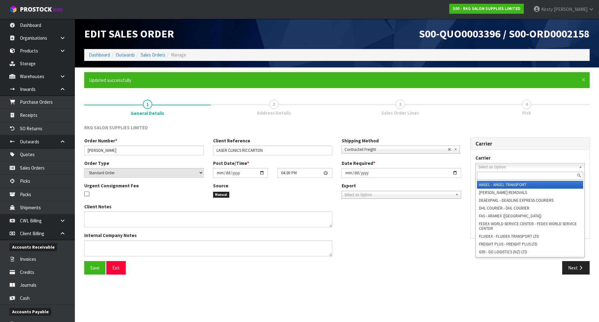
click at [491, 166] on span "Select an Option" at bounding box center [527, 166] width 98 height 7
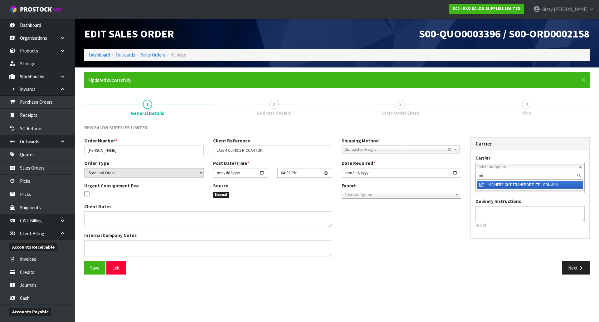
type input "mf"
click at [499, 185] on li "MF L - MAINFREIGHT TRANSPORT LTD -CONWLA" at bounding box center [530, 185] width 106 height 8
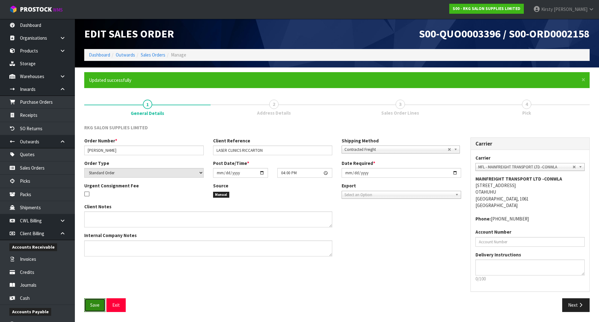
drag, startPoint x: 91, startPoint y: 306, endPoint x: 249, endPoint y: 281, distance: 159.8
click at [94, 305] on span "Save" at bounding box center [94, 305] width 9 height 6
click at [578, 305] on icon "button" at bounding box center [581, 304] width 6 height 5
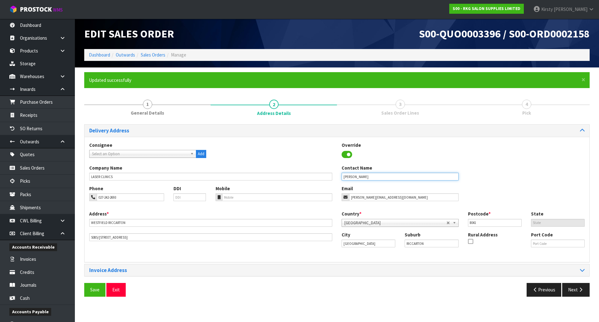
drag, startPoint x: 376, startPoint y: 176, endPoint x: 326, endPoint y: 175, distance: 49.3
click at [326, 175] on div "Company Name LASER CLINICS Contact Name LILY COCKFIELD" at bounding box center [337, 174] width 505 height 21
type input "RITA METIMETI"
click at [90, 291] on button "Save" at bounding box center [94, 289] width 21 height 13
click at [575, 290] on button "Next" at bounding box center [575, 289] width 27 height 13
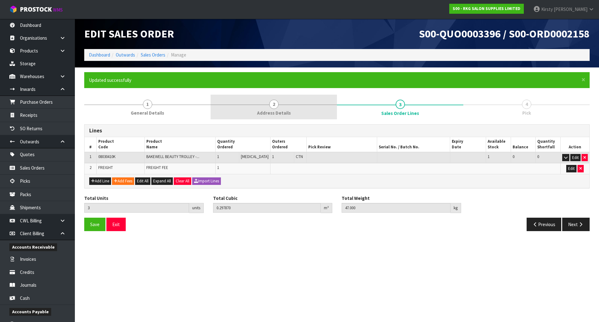
drag, startPoint x: 276, startPoint y: 105, endPoint x: 316, endPoint y: 116, distance: 41.7
click at [276, 105] on span "2" at bounding box center [273, 104] width 9 height 9
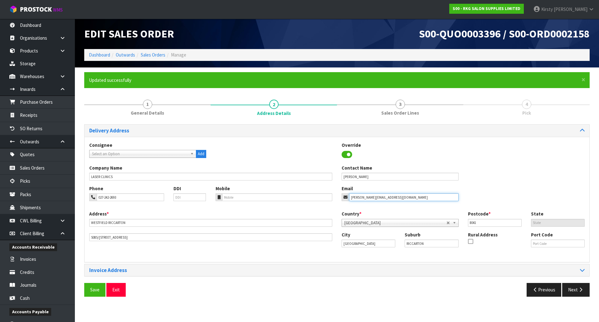
drag, startPoint x: 414, startPoint y: 198, endPoint x: 339, endPoint y: 196, distance: 75.6
click at [339, 196] on div "Email l.cockfield@laserclinicsnewzealand.co.nz" at bounding box center [400, 193] width 126 height 16
type input "r.metimeti@laserclinicsnewzealand.co.nz"
click at [92, 290] on span "Save" at bounding box center [94, 290] width 9 height 6
click at [576, 289] on button "Next" at bounding box center [575, 289] width 27 height 13
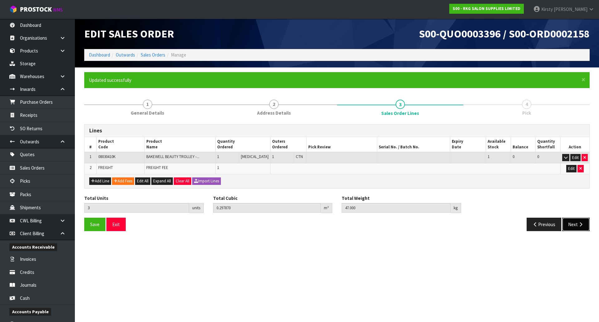
click at [577, 222] on button "Next" at bounding box center [575, 224] width 27 height 13
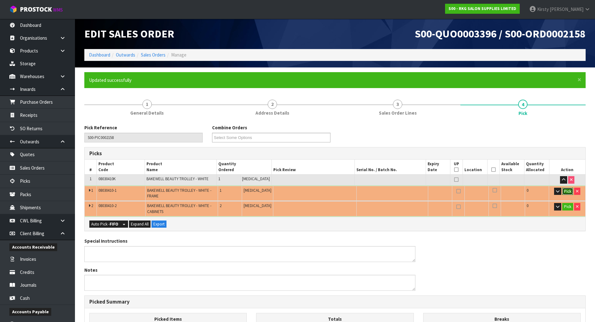
click at [567, 191] on button "Pick" at bounding box center [567, 191] width 11 height 7
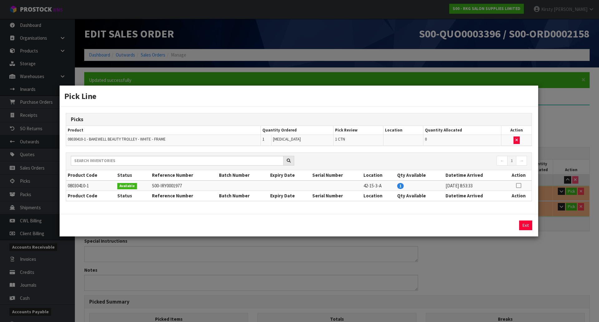
click at [520, 185] on icon at bounding box center [518, 185] width 5 height 0
click at [498, 226] on button "Assign Pick" at bounding box center [505, 225] width 26 height 10
type input "1"
type input "0.01032"
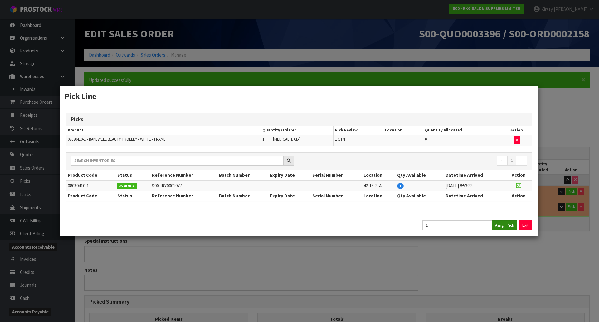
type input "3.2"
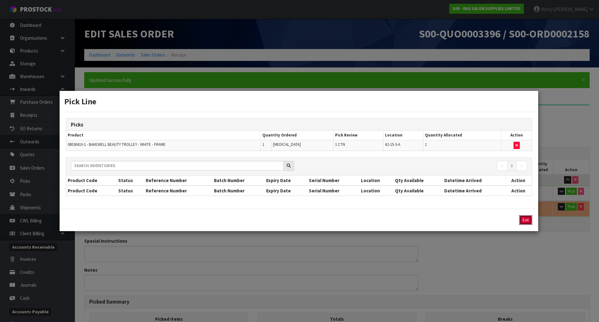
click at [527, 218] on button "Exit" at bounding box center [525, 220] width 13 height 10
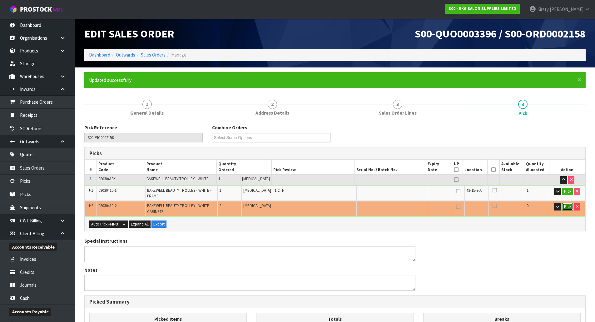
click at [565, 205] on button "Pick" at bounding box center [567, 206] width 11 height 7
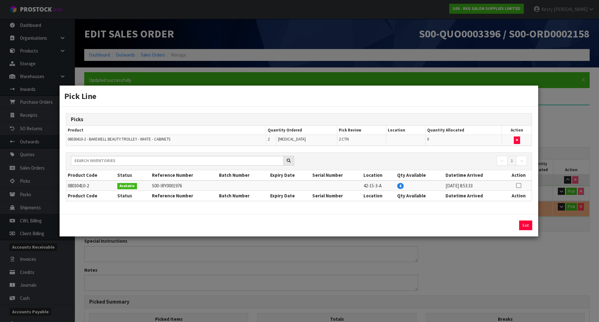
click at [518, 185] on icon at bounding box center [518, 185] width 5 height 0
click at [501, 223] on button "Assign Pick" at bounding box center [505, 225] width 26 height 10
type input "3"
type input "0.29787"
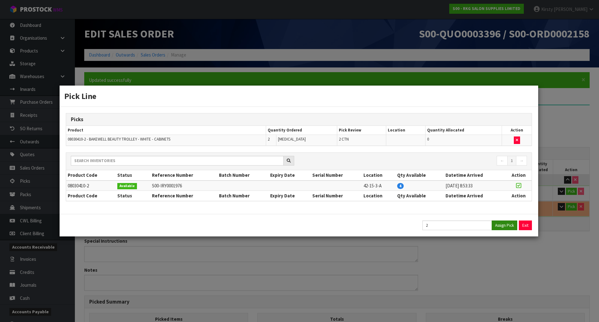
type input "47"
click at [524, 225] on button "Exit" at bounding box center [525, 225] width 13 height 10
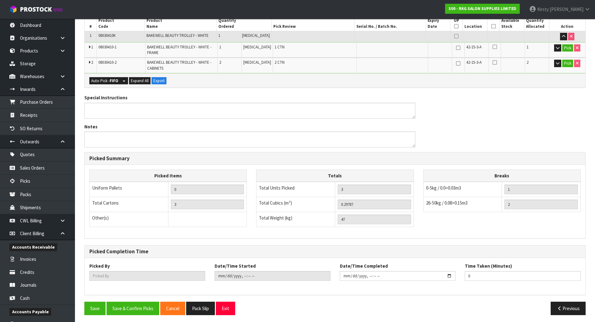
scroll to position [146, 0]
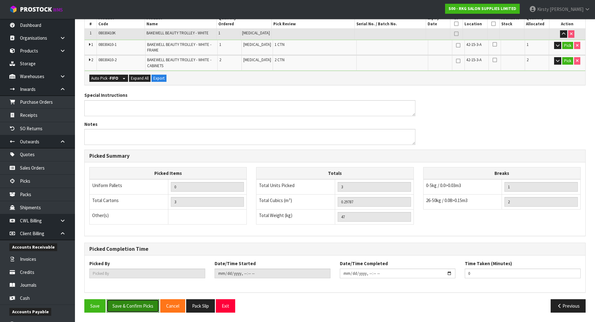
click at [120, 306] on button "Save & Confirm Picks" at bounding box center [132, 305] width 53 height 13
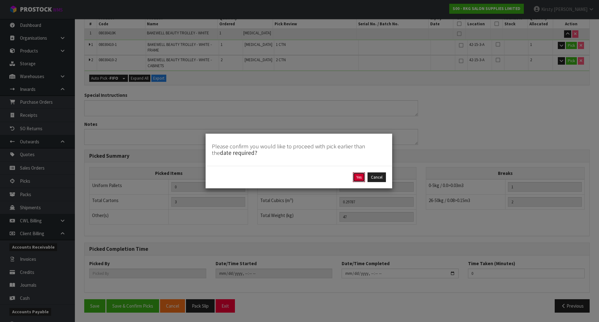
click at [359, 179] on button "Yes" at bounding box center [359, 177] width 12 height 10
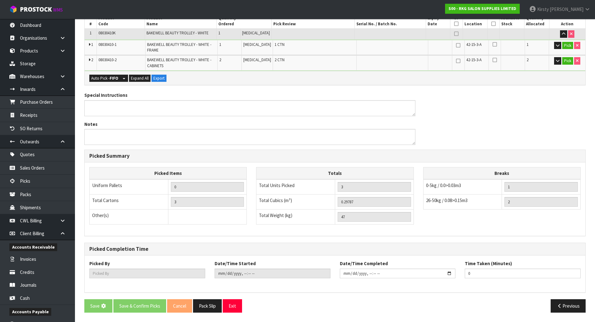
scroll to position [0, 0]
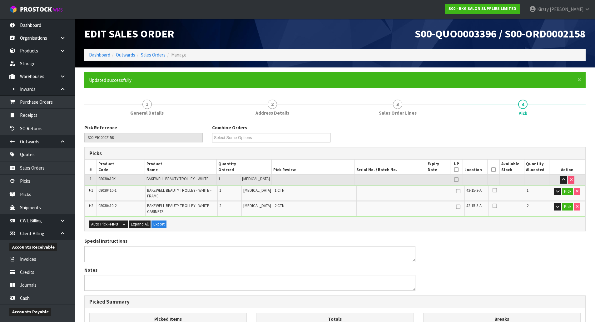
type input "Kirsty Giles"
type input "2025-09-08T15:59:35"
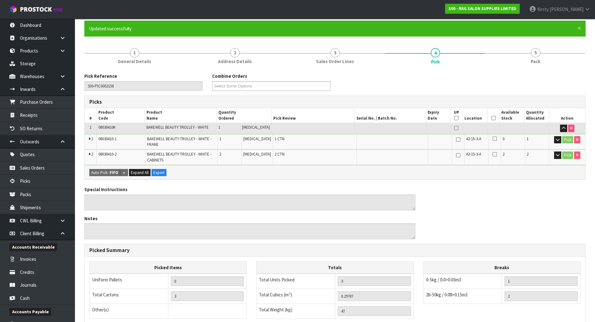
scroll to position [146, 0]
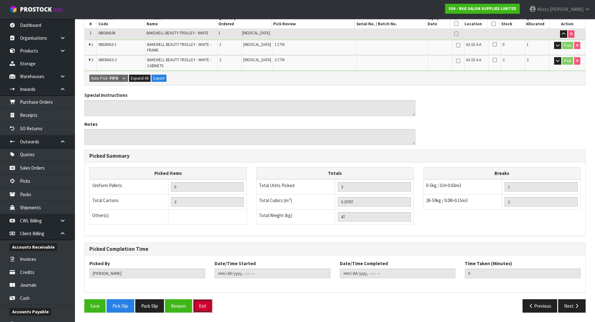
click at [203, 307] on button "Exit" at bounding box center [202, 305] width 19 height 13
